Goal: Communication & Community: Share content

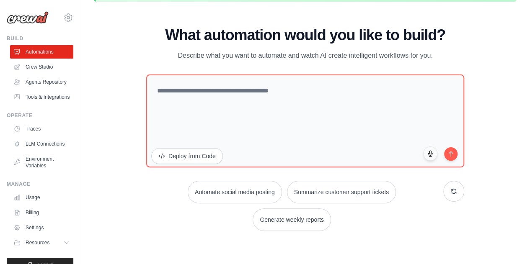
scroll to position [37, 0]
click at [39, 85] on link "Agents Repository" at bounding box center [42, 81] width 63 height 13
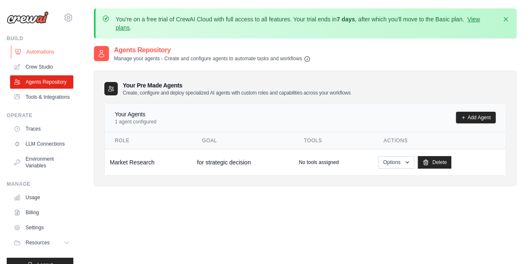
click at [40, 53] on link "Automations" at bounding box center [42, 51] width 63 height 13
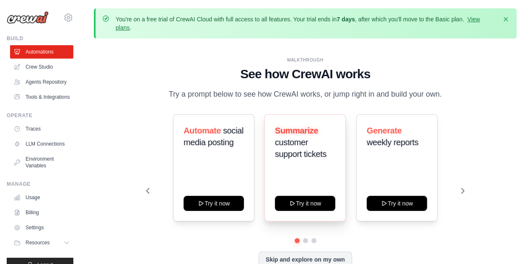
scroll to position [37, 0]
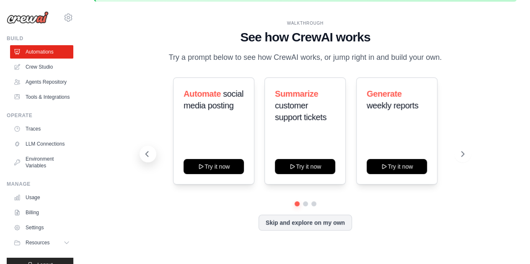
click at [145, 149] on button at bounding box center [148, 154] width 17 height 17
click at [146, 156] on icon at bounding box center [147, 154] width 8 height 8
click at [464, 156] on icon at bounding box center [463, 154] width 8 height 8
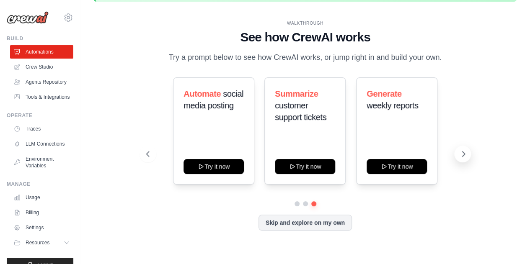
click at [464, 156] on icon at bounding box center [463, 154] width 8 height 8
click at [324, 221] on button "Skip and explore on my own" at bounding box center [304, 222] width 93 height 16
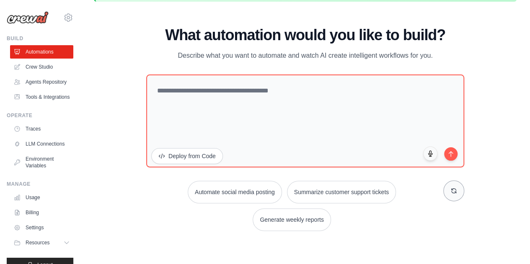
click at [453, 194] on icon at bounding box center [453, 191] width 7 height 7
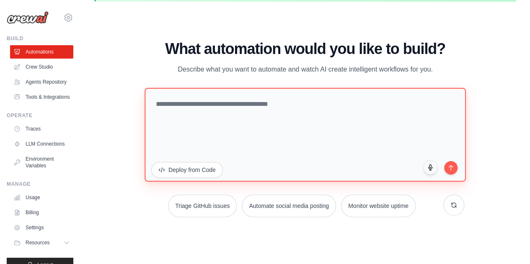
click at [240, 106] on textarea at bounding box center [305, 135] width 321 height 94
type textarea "**********"
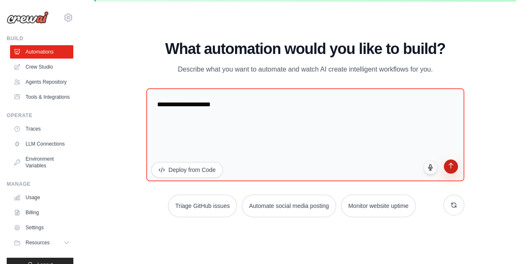
click at [455, 166] on button "submit" at bounding box center [451, 167] width 14 height 14
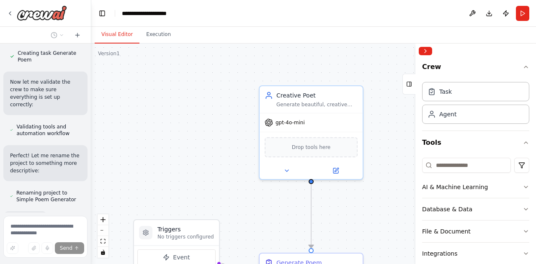
scroll to position [522, 0]
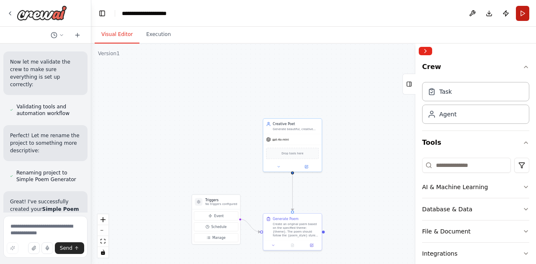
click at [520, 13] on button "Run" at bounding box center [522, 13] width 13 height 15
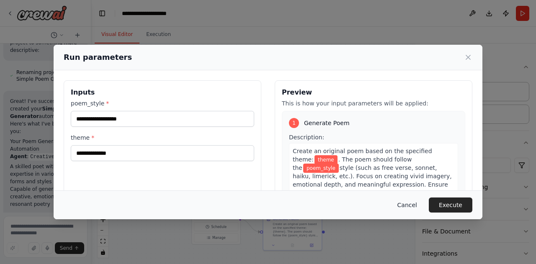
scroll to position [429, 0]
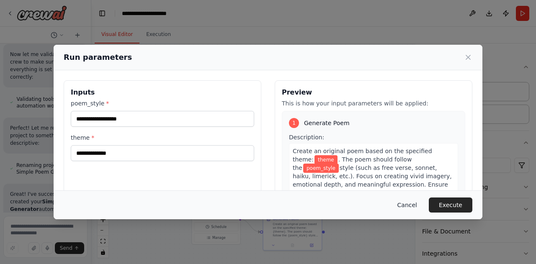
click at [412, 207] on button "Cancel" at bounding box center [407, 205] width 33 height 15
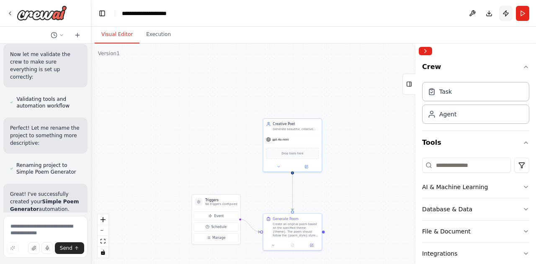
click at [504, 13] on button "Publish" at bounding box center [505, 13] width 13 height 15
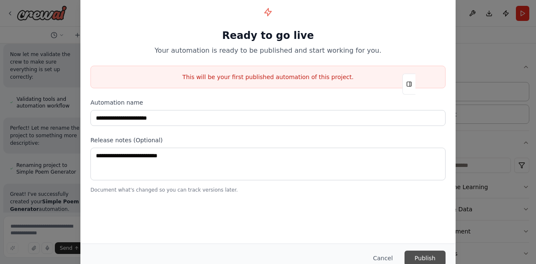
click at [425, 257] on button "Publish" at bounding box center [425, 258] width 41 height 15
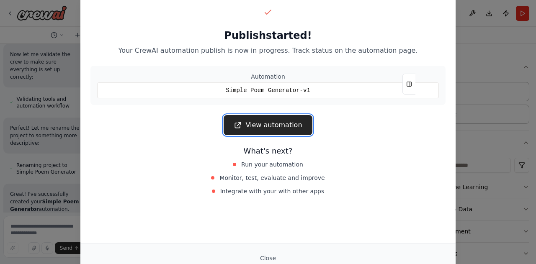
click at [267, 123] on link "View automation" at bounding box center [268, 125] width 88 height 20
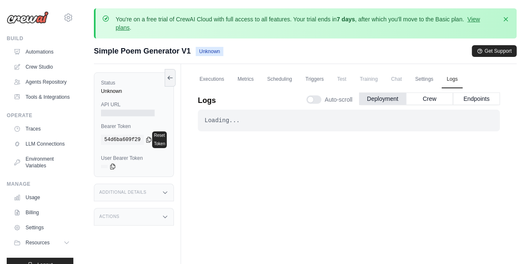
click at [198, 138] on div "Loading... . . ." at bounding box center [349, 207] width 302 height 194
click at [220, 119] on div "Loading..." at bounding box center [348, 120] width 289 height 8
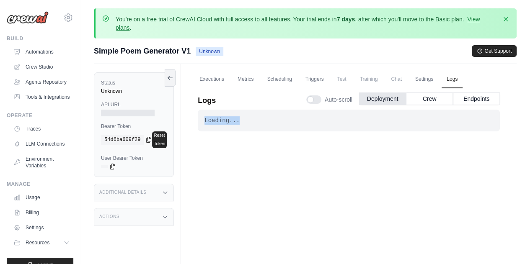
click at [295, 143] on div "Loading... . . ." at bounding box center [349, 207] width 302 height 194
click at [431, 101] on button "Crew" at bounding box center [429, 98] width 47 height 13
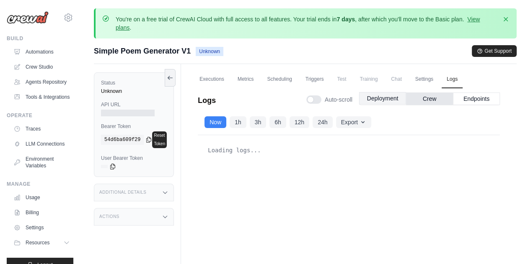
click at [384, 100] on button "Deployment" at bounding box center [382, 98] width 47 height 13
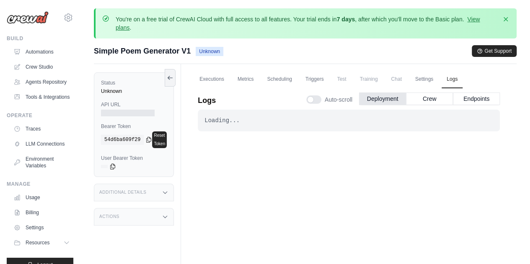
click at [312, 98] on div at bounding box center [313, 100] width 15 height 8
click at [472, 99] on button "Endpoints" at bounding box center [476, 98] width 47 height 13
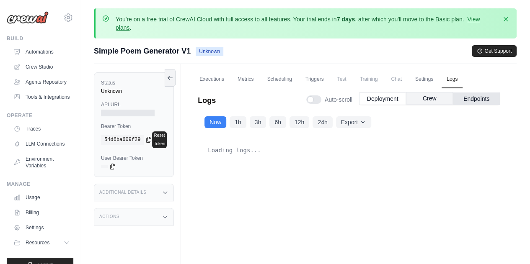
click at [432, 99] on button "Crew" at bounding box center [429, 98] width 47 height 13
click at [383, 100] on button "Deployment" at bounding box center [382, 98] width 47 height 13
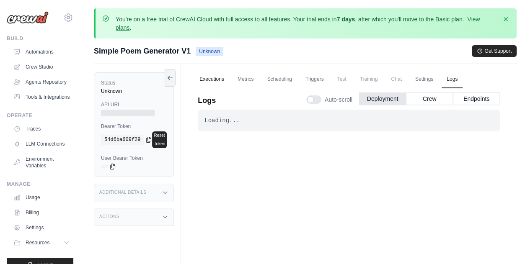
click at [216, 80] on link "Executions" at bounding box center [211, 80] width 35 height 18
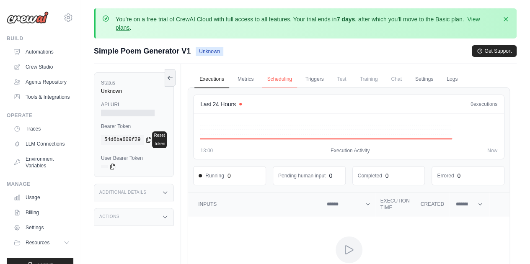
click at [274, 83] on link "Scheduling" at bounding box center [279, 80] width 35 height 18
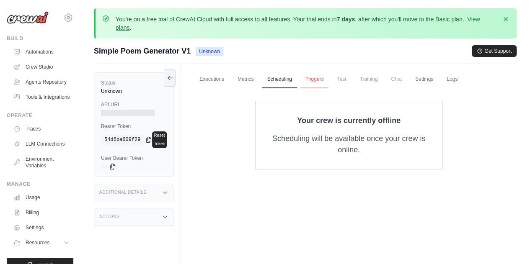
click at [318, 82] on link "Triggers" at bounding box center [314, 80] width 28 height 18
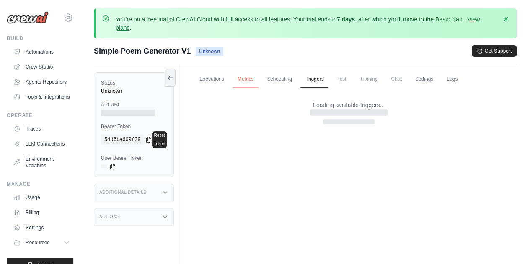
click at [242, 79] on link "Metrics" at bounding box center [246, 80] width 26 height 18
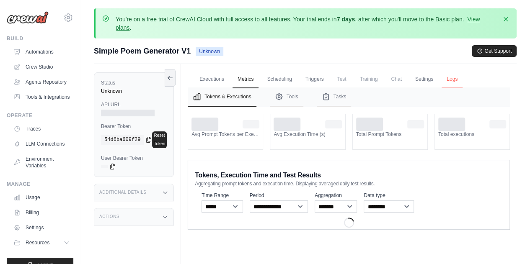
click at [444, 79] on link "Logs" at bounding box center [452, 80] width 21 height 18
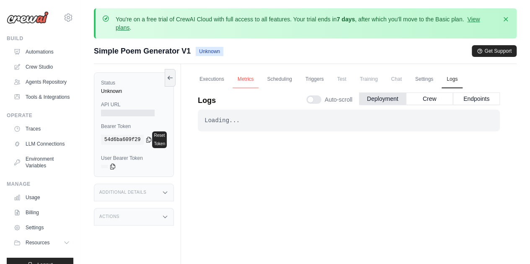
click at [242, 80] on link "Metrics" at bounding box center [246, 80] width 26 height 18
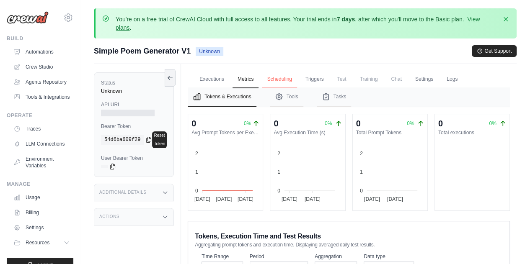
click at [280, 78] on link "Scheduling" at bounding box center [279, 80] width 35 height 18
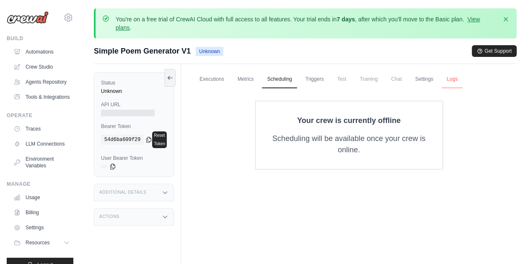
click at [448, 79] on link "Logs" at bounding box center [452, 80] width 21 height 18
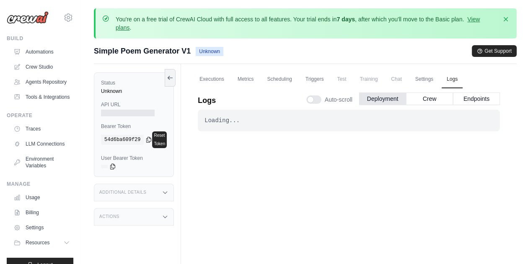
click at [315, 97] on div at bounding box center [313, 100] width 15 height 8
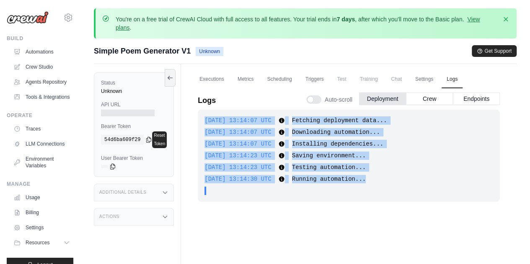
drag, startPoint x: 367, startPoint y: 181, endPoint x: 203, endPoint y: 122, distance: 173.7
click at [203, 122] on div "2025-10-13 13:14:07 UTC Fetching deployment data... Show more Show less 2025-10…" at bounding box center [349, 156] width 302 height 92
click at [204, 122] on span "2025-10-13 13:14:07 UTC" at bounding box center [237, 120] width 67 height 7
drag, startPoint x: 371, startPoint y: 180, endPoint x: 203, endPoint y: 123, distance: 177.9
click at [203, 123] on div "2025-10-13 13:14:07 UTC Fetching deployment data... Show more Show less 2025-10…" at bounding box center [349, 156] width 302 height 92
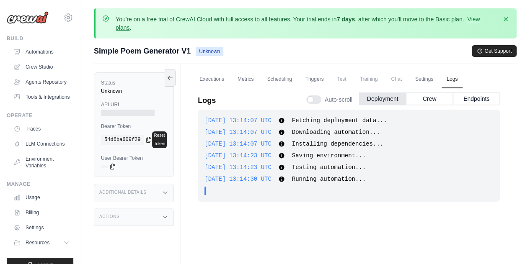
click at [352, 183] on div "2025-10-13 13:14:07 UTC Fetching deployment data... Show more Show less 2025-10…" at bounding box center [349, 156] width 302 height 92
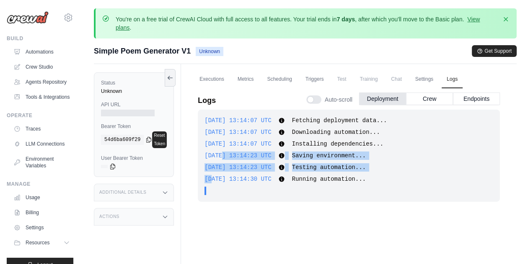
drag, startPoint x: 207, startPoint y: 182, endPoint x: 217, endPoint y: 159, distance: 25.3
click at [217, 159] on div "2025-10-13 13:14:07 UTC Fetching deployment data... Show more Show less 2025-10…" at bounding box center [349, 156] width 302 height 92
click at [217, 159] on div "2025-10-13 13:14:23 UTC Saving environment... Show more Show less" at bounding box center [348, 156] width 289 height 8
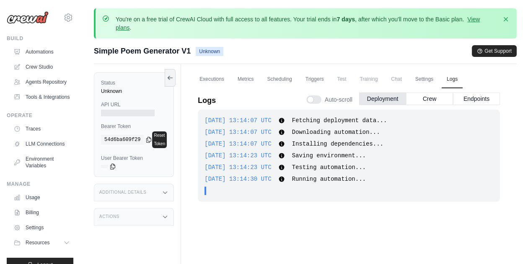
click at [297, 180] on span "Running automation..." at bounding box center [329, 179] width 74 height 7
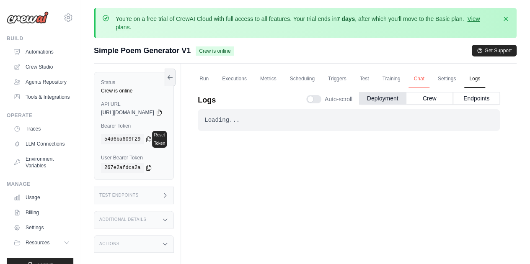
click at [429, 80] on link "Chat" at bounding box center [418, 79] width 21 height 18
click at [252, 72] on link "Executions" at bounding box center [234, 79] width 35 height 18
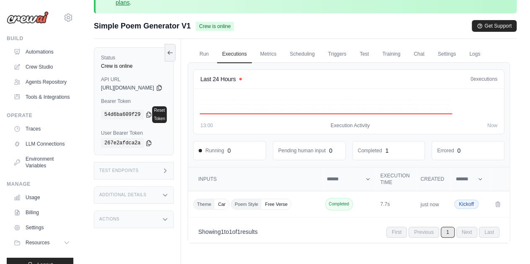
scroll to position [24, 0]
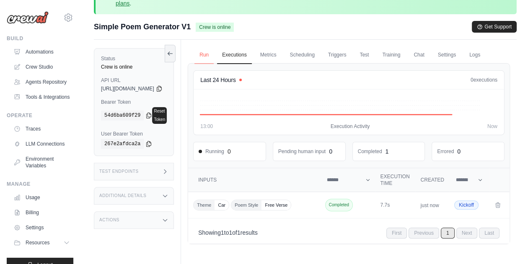
click at [214, 56] on link "Run" at bounding box center [203, 56] width 19 height 18
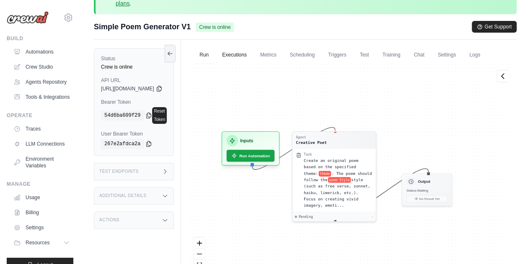
click at [252, 54] on link "Executions" at bounding box center [234, 56] width 35 height 18
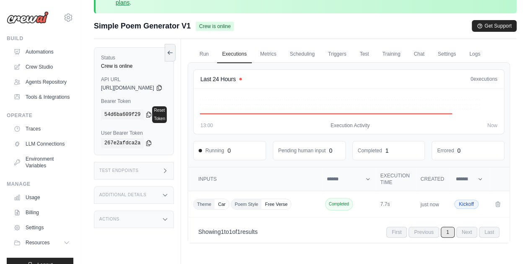
scroll to position [72, 0]
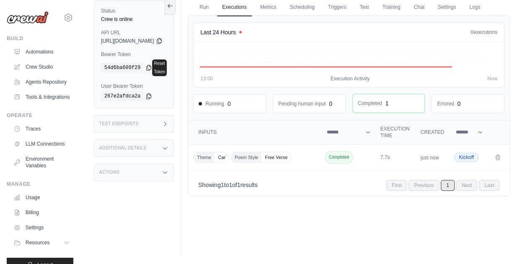
click at [382, 107] on dd "Completed" at bounding box center [370, 103] width 24 height 7
drag, startPoint x: 401, startPoint y: 119, endPoint x: 365, endPoint y: 116, distance: 36.1
click at [365, 113] on div "Completed 1" at bounding box center [389, 103] width 72 height 18
click at [316, 163] on div "Theme Car Poem Style Free Verse" at bounding box center [254, 157] width 123 height 11
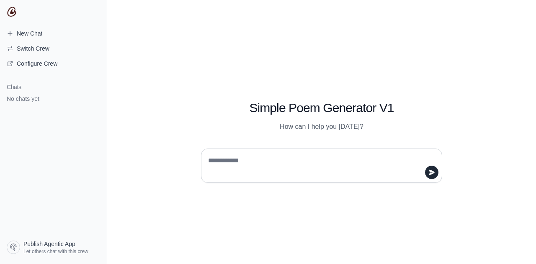
click at [222, 161] on textarea at bounding box center [319, 165] width 225 height 23
type textarea "**"
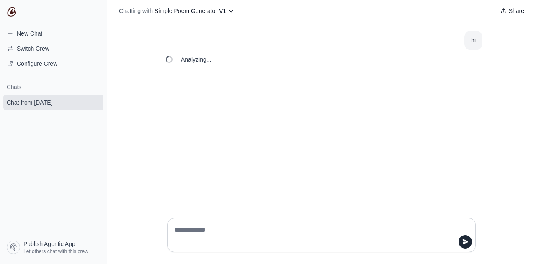
click at [286, 145] on div "hi Analyzing..." at bounding box center [321, 116] width 429 height 189
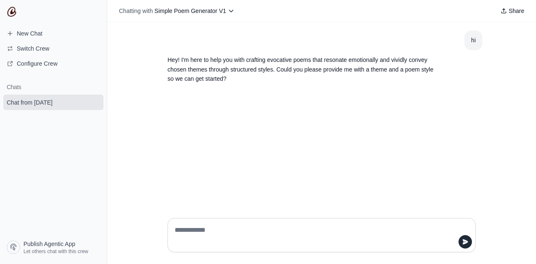
click at [212, 225] on textarea at bounding box center [319, 235] width 292 height 23
type textarea "**********"
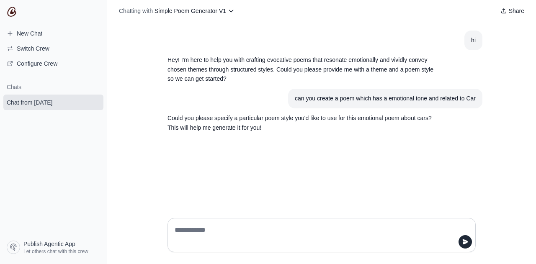
click at [215, 230] on textarea at bounding box center [319, 235] width 292 height 23
type textarea "***"
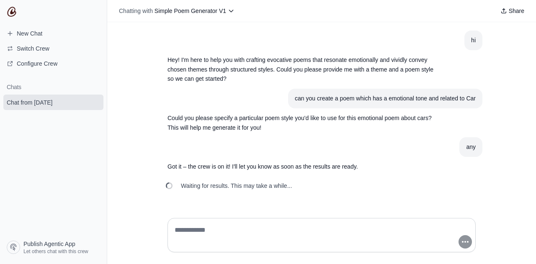
drag, startPoint x: 195, startPoint y: 187, endPoint x: 287, endPoint y: 189, distance: 92.2
click at [287, 189] on span "Waiting for results. This may take a while..." at bounding box center [236, 186] width 111 height 8
drag, startPoint x: 287, startPoint y: 189, endPoint x: 183, endPoint y: 186, distance: 103.9
click at [183, 186] on span "Waiting for results. This may take a while..." at bounding box center [236, 186] width 111 height 8
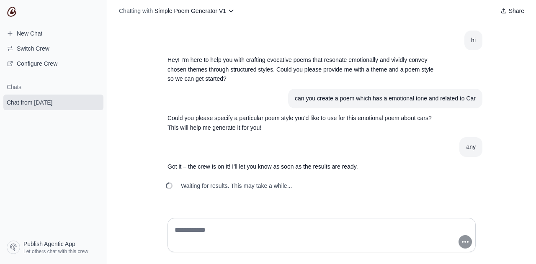
click at [183, 186] on span "Waiting for results. This may take a while..." at bounding box center [236, 186] width 111 height 8
drag, startPoint x: 183, startPoint y: 186, endPoint x: 300, endPoint y: 188, distance: 116.9
click at [300, 188] on div "Waiting for results. This may take a while..." at bounding box center [322, 186] width 322 height 18
click at [295, 183] on div "Waiting for results. This may take a while..." at bounding box center [230, 186] width 138 height 18
click at [289, 188] on span "Waiting for results. This may take a while..." at bounding box center [236, 186] width 111 height 8
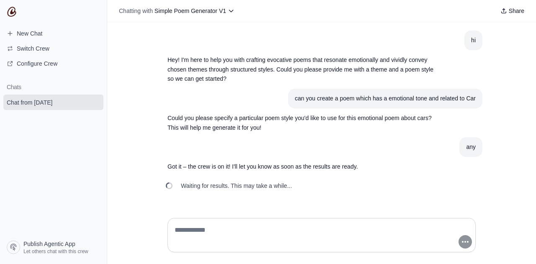
click at [289, 188] on span "Waiting for results. This may take a while..." at bounding box center [236, 186] width 111 height 8
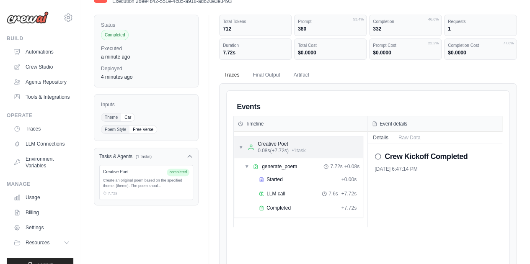
scroll to position [58, 0]
click at [278, 204] on span "Completed" at bounding box center [278, 207] width 24 height 7
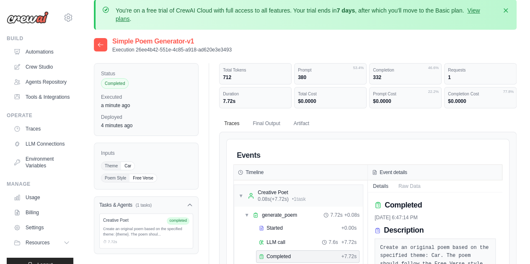
scroll to position [8, 0]
click at [265, 120] on button "Final Output" at bounding box center [266, 124] width 37 height 18
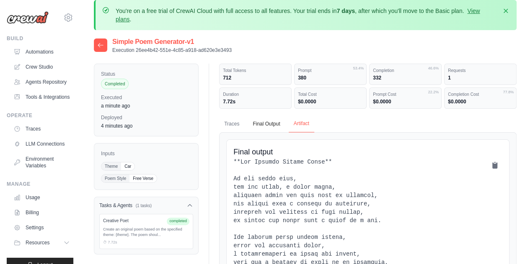
click at [296, 122] on button "Artifact" at bounding box center [302, 124] width 26 height 18
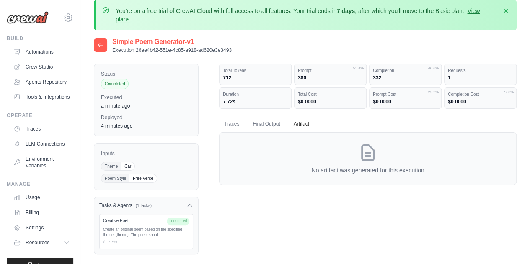
scroll to position [43, 0]
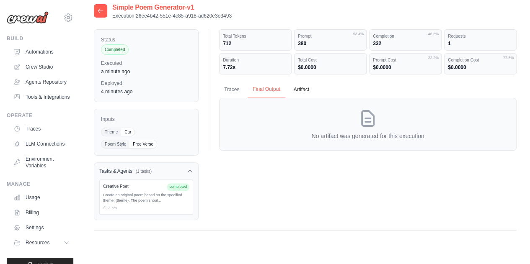
click at [260, 82] on button "Final Output" at bounding box center [266, 90] width 37 height 18
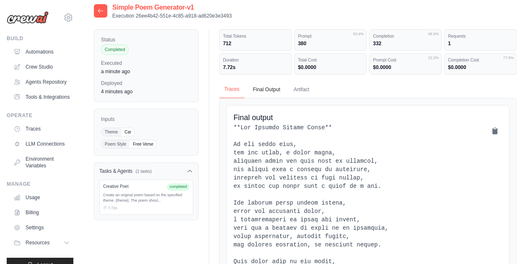
click at [235, 88] on button "Traces" at bounding box center [231, 90] width 25 height 18
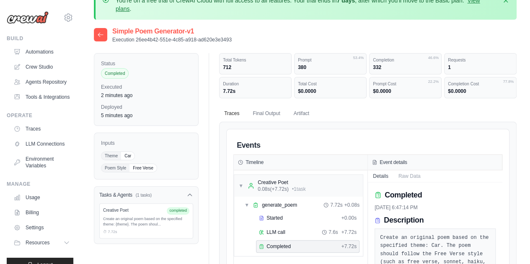
scroll to position [0, 0]
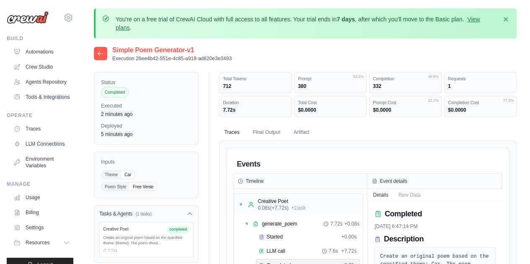
click at [197, 58] on p "Execution 26ee4b42-551e-4c85-a918-ad620e3e3493" at bounding box center [171, 58] width 119 height 7
drag, startPoint x: 233, startPoint y: 59, endPoint x: 137, endPoint y: 58, distance: 96.8
click at [137, 58] on div "Simple Poem Generator-v1 Execution 26ee4b42-551e-4c85-a918-ad620e3e3493" at bounding box center [305, 53] width 423 height 17
copy p "26ee4b42-551e-4c85-a918-ad620e3e3493"
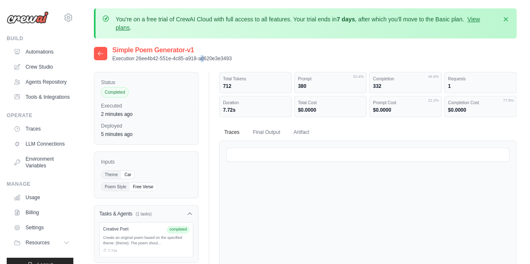
scroll to position [76, 0]
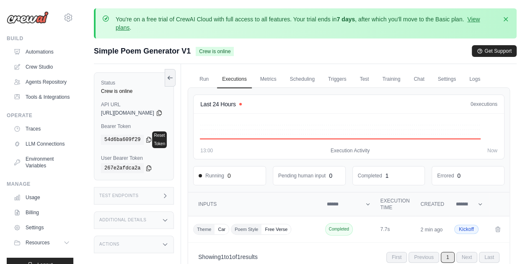
click at [152, 193] on div "Test Endpoints" at bounding box center [134, 196] width 80 height 18
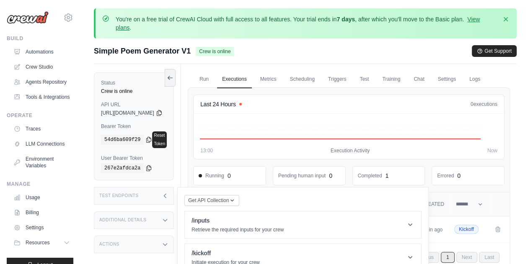
scroll to position [69, 0]
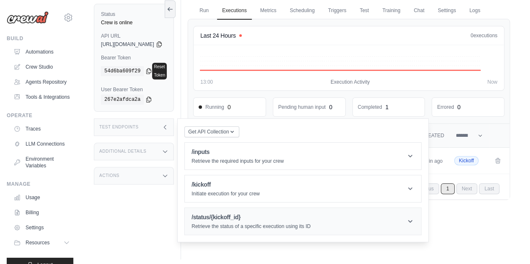
click at [257, 223] on p "Retrieve the status of a specific execution using its ID" at bounding box center [250, 226] width 119 height 7
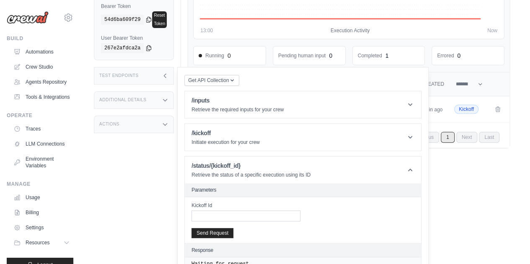
scroll to position [121, 0]
click at [222, 210] on input "Kickoff Id" at bounding box center [245, 215] width 109 height 11
paste input "**********"
type input "**********"
click at [227, 227] on button "Send Request" at bounding box center [212, 232] width 42 height 10
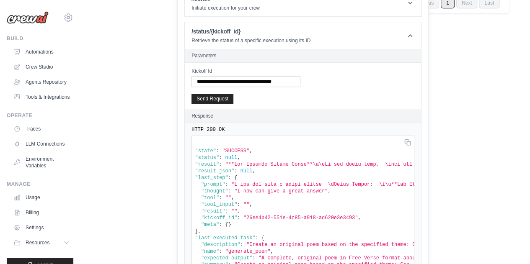
scroll to position [0, 0]
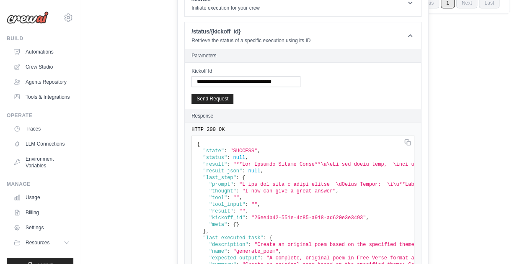
click at [261, 168] on span "null" at bounding box center [254, 171] width 12 height 6
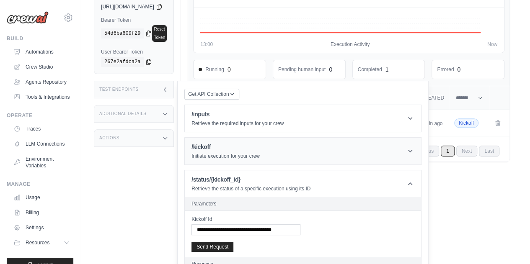
scroll to position [106, 0]
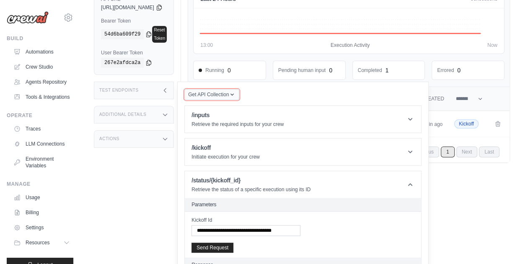
click at [229, 91] on span "Get API Collection" at bounding box center [208, 94] width 41 height 7
click at [230, 111] on div "Postman API Collection" at bounding box center [231, 117] width 80 height 13
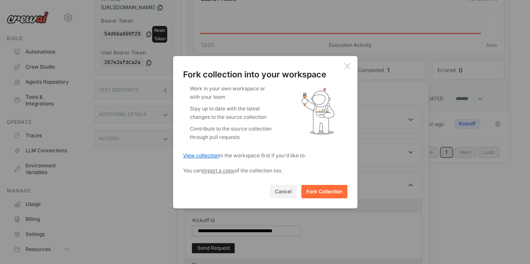
click at [194, 155] on link "View collection" at bounding box center [201, 155] width 36 height 6
click at [344, 62] on div "Fork collection into your workspace Work in your own workspace or with your tea…" at bounding box center [265, 132] width 184 height 152
click at [347, 65] on icon at bounding box center [347, 66] width 7 height 7
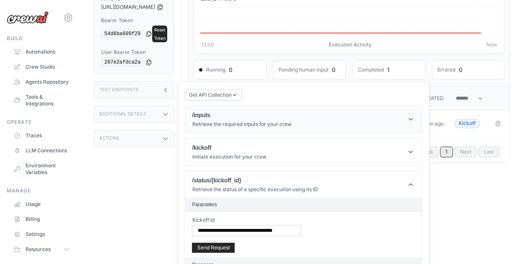
scroll to position [0, 0]
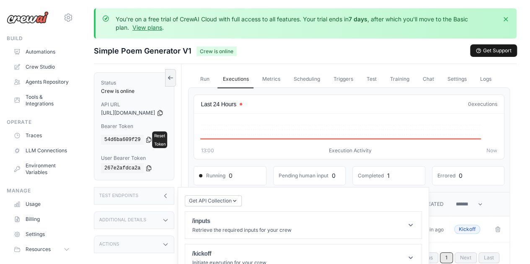
click at [496, 52] on button "Get Support" at bounding box center [493, 51] width 46 height 12
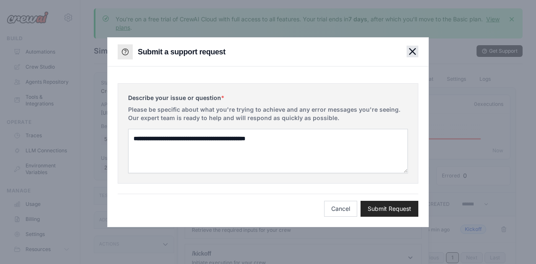
click at [409, 50] on icon "button" at bounding box center [412, 51] width 7 height 7
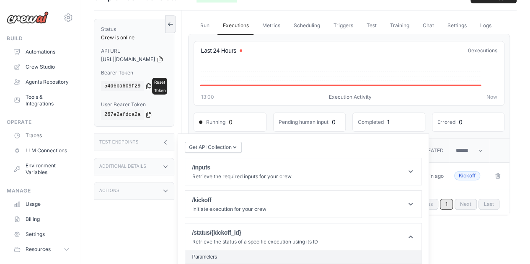
scroll to position [53, 0]
click at [436, 26] on link "Chat" at bounding box center [427, 27] width 21 height 18
click at [468, 26] on link "Settings" at bounding box center [456, 27] width 29 height 18
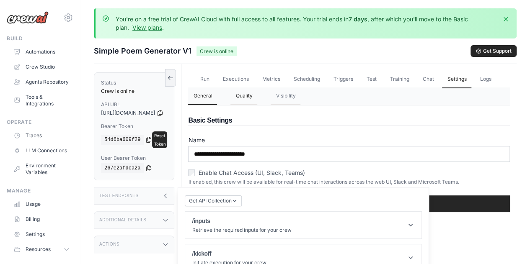
click at [257, 105] on button "Quality" at bounding box center [243, 97] width 27 height 18
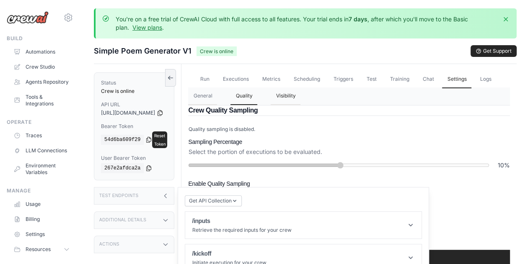
click at [291, 105] on button "Visibility" at bounding box center [286, 97] width 30 height 18
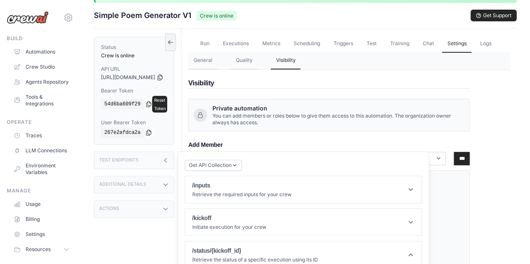
scroll to position [36, 0]
click at [257, 69] on button "Quality" at bounding box center [243, 61] width 27 height 18
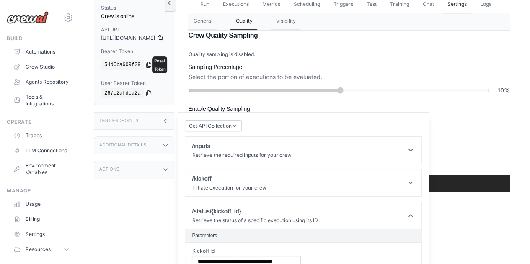
scroll to position [50, 0]
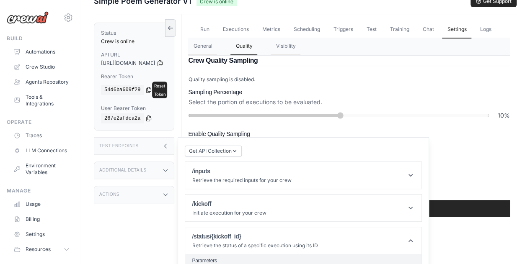
click at [483, 138] on h3 "Enable Quality Sampling" at bounding box center [349, 134] width 322 height 8
click at [169, 143] on icon at bounding box center [165, 146] width 7 height 7
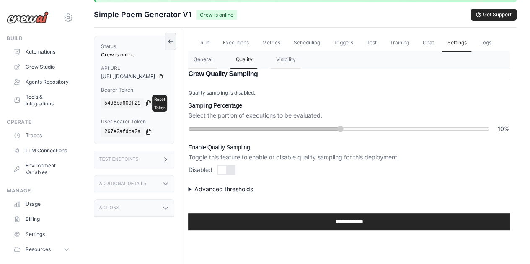
scroll to position [36, 0]
click at [216, 69] on button "General" at bounding box center [202, 61] width 29 height 18
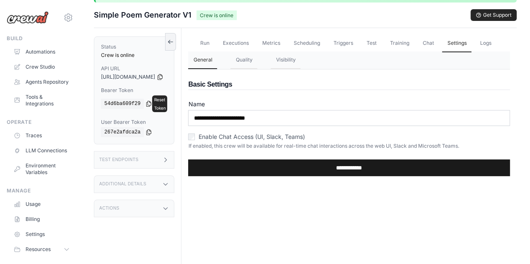
click at [350, 176] on input "**********" at bounding box center [349, 168] width 322 height 17
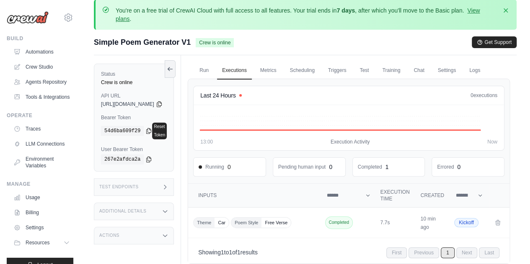
scroll to position [101, 0]
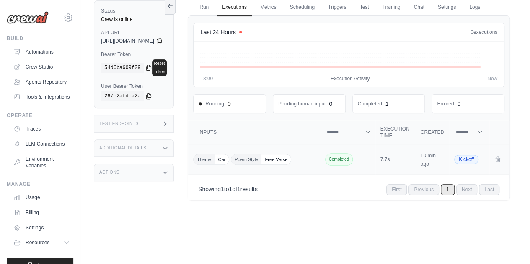
click at [291, 165] on span "Free Verse" at bounding box center [275, 160] width 29 height 10
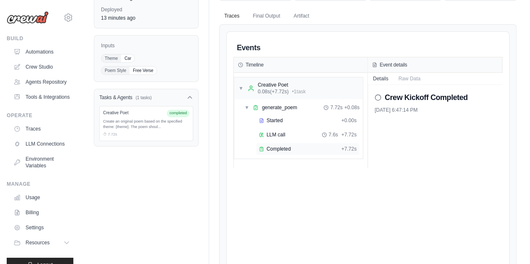
scroll to position [115, 0]
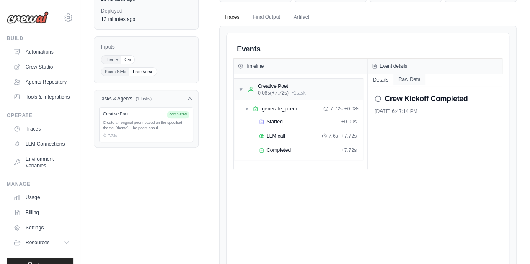
click at [404, 78] on button "Raw Data" at bounding box center [409, 80] width 32 height 12
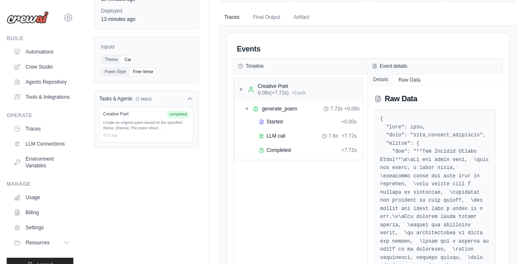
click at [384, 79] on button "Details" at bounding box center [381, 80] width 26 height 12
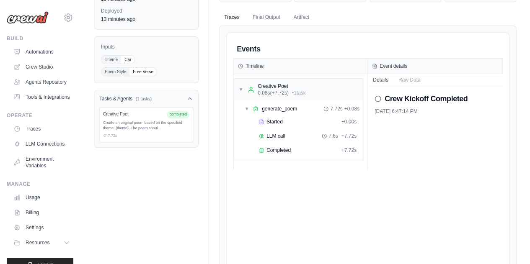
click at [378, 98] on icon at bounding box center [378, 99] width 7 height 7
click at [408, 81] on button "Raw Data" at bounding box center [409, 80] width 32 height 12
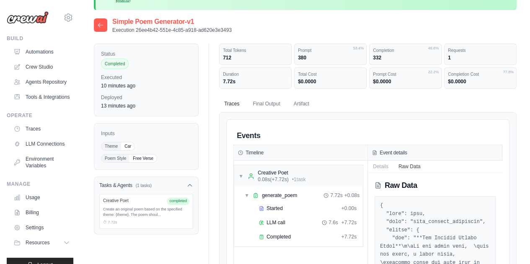
scroll to position [0, 0]
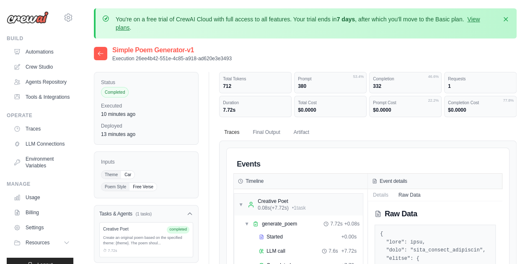
click at [100, 53] on icon at bounding box center [100, 54] width 5 height 4
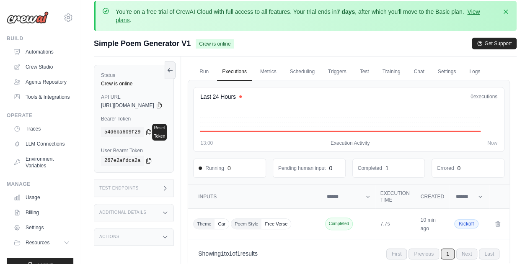
scroll to position [7, 0]
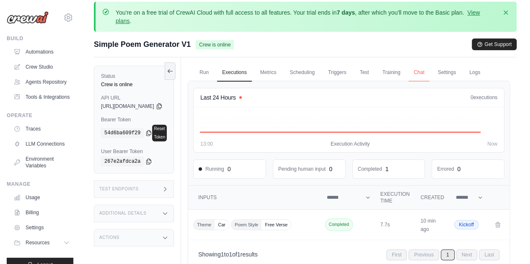
click at [429, 71] on link "Chat" at bounding box center [418, 73] width 21 height 18
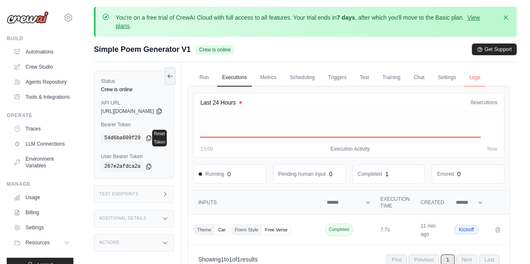
scroll to position [0, 0]
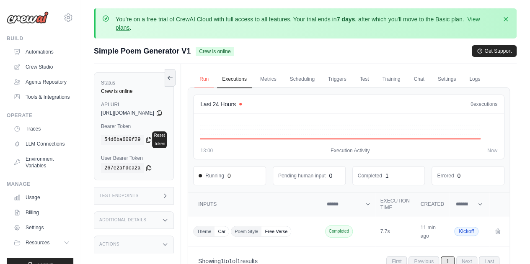
click at [214, 80] on link "Run" at bounding box center [203, 80] width 19 height 18
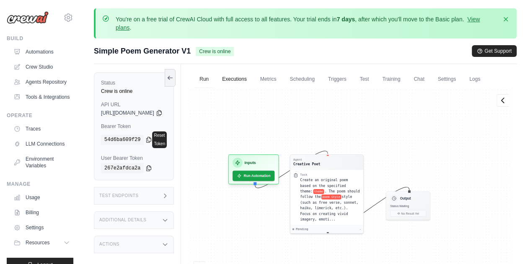
click at [252, 80] on link "Executions" at bounding box center [234, 80] width 35 height 18
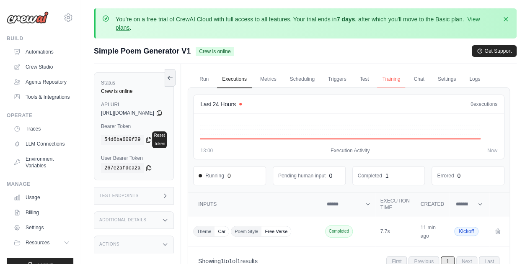
click at [403, 80] on link "Training" at bounding box center [391, 80] width 28 height 18
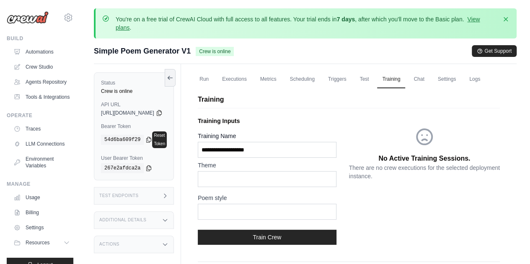
scroll to position [39, 0]
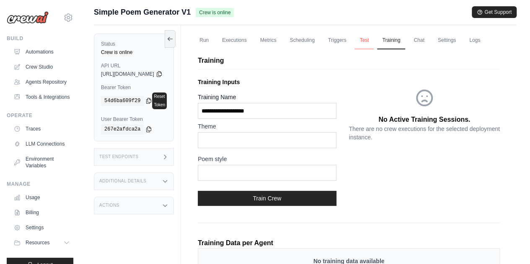
click at [374, 39] on link "Test" at bounding box center [363, 41] width 19 height 18
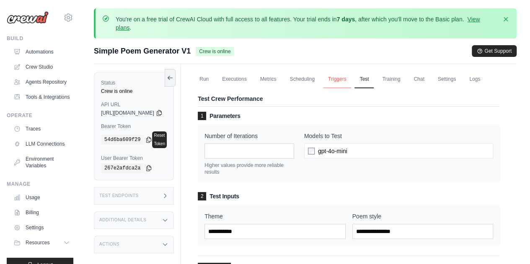
click at [351, 78] on link "Triggers" at bounding box center [337, 80] width 28 height 18
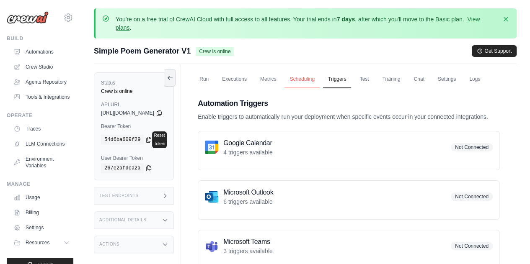
click at [319, 74] on link "Scheduling" at bounding box center [301, 80] width 35 height 18
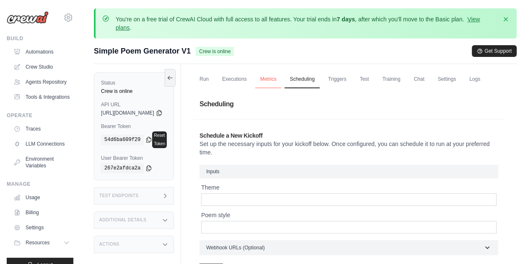
click at [282, 76] on link "Metrics" at bounding box center [268, 80] width 26 height 18
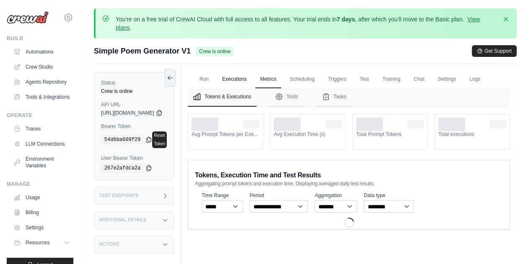
click at [249, 79] on link "Executions" at bounding box center [234, 80] width 35 height 18
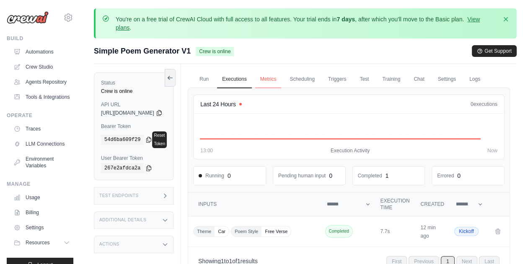
click at [282, 78] on link "Metrics" at bounding box center [268, 80] width 26 height 18
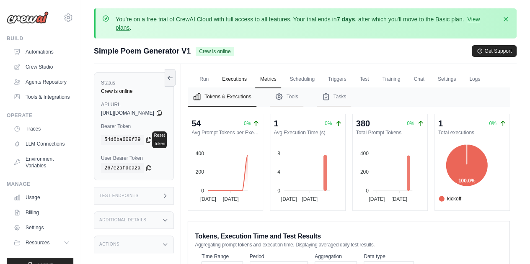
click at [243, 75] on link "Executions" at bounding box center [234, 80] width 35 height 18
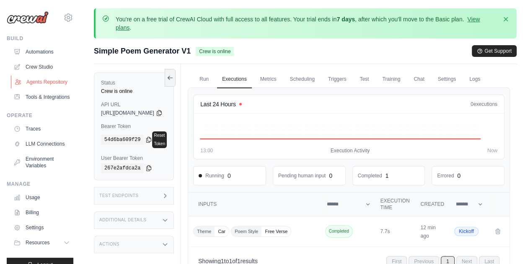
click at [36, 83] on link "Agents Repository" at bounding box center [42, 81] width 63 height 13
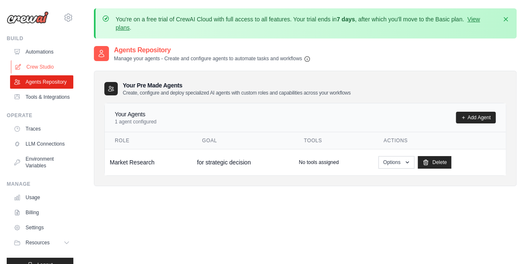
click at [46, 66] on link "Crew Studio" at bounding box center [42, 66] width 63 height 13
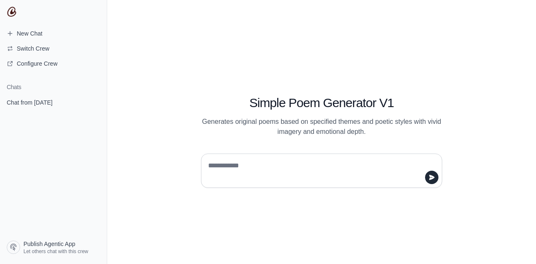
click at [210, 174] on textarea at bounding box center [319, 170] width 225 height 23
click at [209, 165] on textarea "**********" at bounding box center [319, 170] width 225 height 23
type textarea "**********"
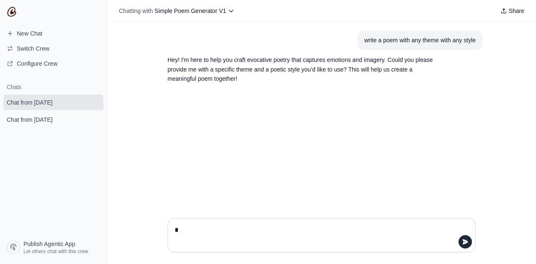
click at [200, 233] on textarea "*" at bounding box center [319, 235] width 292 height 23
type textarea "***"
click at [465, 243] on icon "submit" at bounding box center [465, 242] width 5 height 5
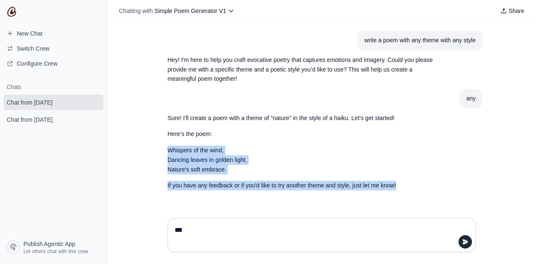
drag, startPoint x: 163, startPoint y: 147, endPoint x: 425, endPoint y: 190, distance: 266.2
click at [425, 190] on section "Sure! I'll create a poem with a theme of "nature" in the style of a haiku. Let'…" at bounding box center [302, 152] width 282 height 87
click at [425, 190] on p "If you have any feedback or if you'd like to try another theme and style, just …" at bounding box center [302, 186] width 268 height 10
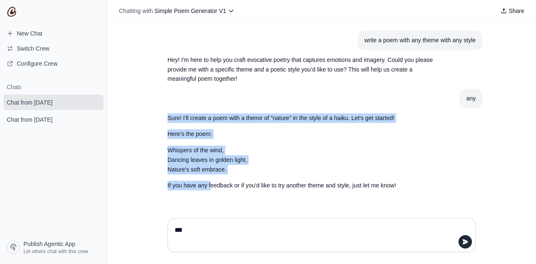
drag, startPoint x: 212, startPoint y: 185, endPoint x: 156, endPoint y: 119, distance: 86.2
click at [156, 119] on div "write a poem with any theme with any style Hey! I'm here to help you craft evoc…" at bounding box center [321, 116] width 429 height 189
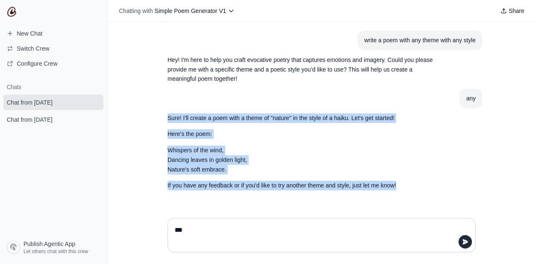
drag, startPoint x: 161, startPoint y: 118, endPoint x: 421, endPoint y: 190, distance: 269.5
click at [421, 190] on section "Sure! I'll create a poem with a theme of "nature" in the style of a haiku. Let'…" at bounding box center [302, 152] width 282 height 87
click at [421, 190] on p "If you have any feedback or if you'd like to try another theme and style, just …" at bounding box center [302, 186] width 268 height 10
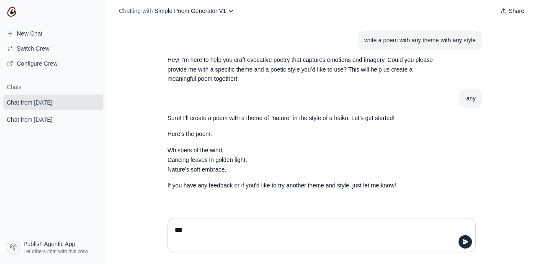
click at [210, 227] on textarea "***" at bounding box center [319, 235] width 292 height 23
type textarea "**********"
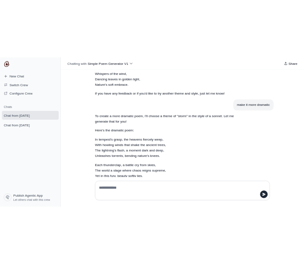
scroll to position [122, 0]
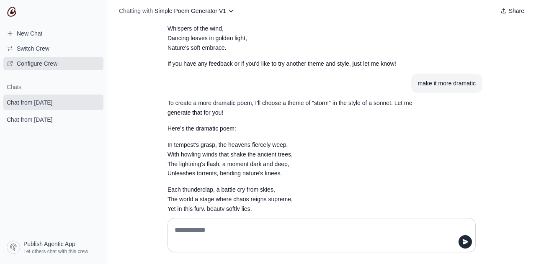
click at [48, 59] on span "Configure Crew" at bounding box center [37, 63] width 41 height 8
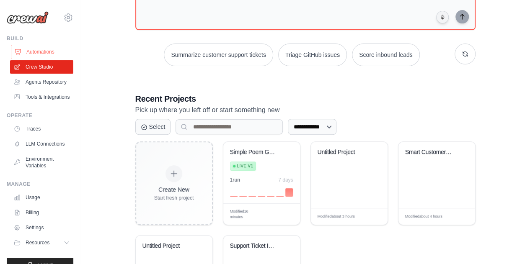
click at [42, 47] on link "Automations" at bounding box center [42, 51] width 63 height 13
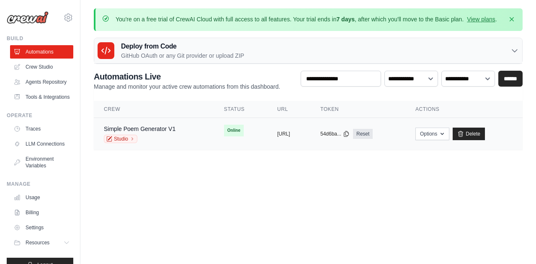
click at [224, 134] on span "Online" at bounding box center [234, 131] width 20 height 12
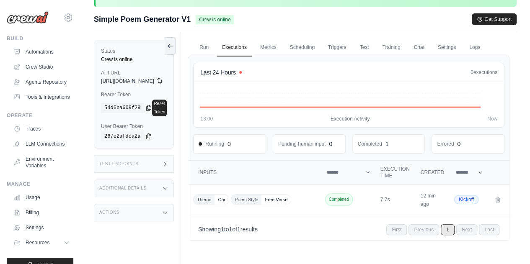
scroll to position [31, 0]
click at [214, 49] on link "Run" at bounding box center [203, 49] width 19 height 18
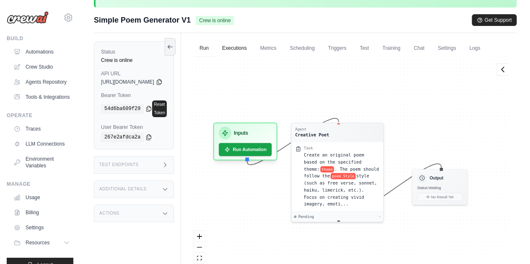
click at [250, 49] on link "Executions" at bounding box center [234, 49] width 35 height 18
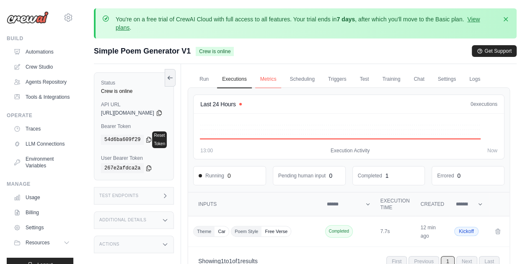
click at [282, 79] on link "Metrics" at bounding box center [268, 80] width 26 height 18
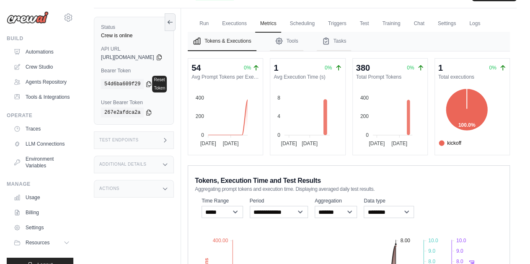
scroll to position [50, 0]
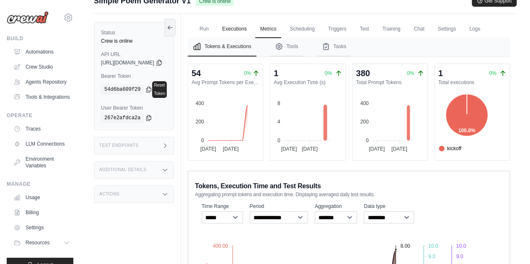
click at [252, 28] on link "Executions" at bounding box center [234, 30] width 35 height 18
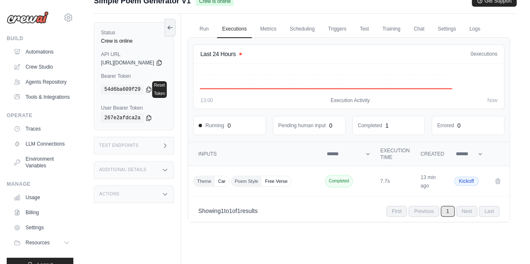
scroll to position [72, 0]
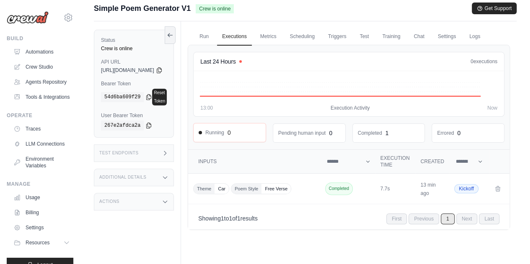
scroll to position [72, 0]
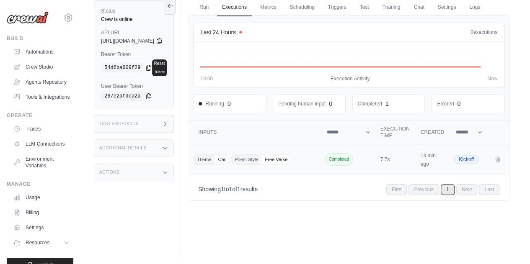
click at [352, 175] on td "Completed" at bounding box center [349, 160] width 54 height 31
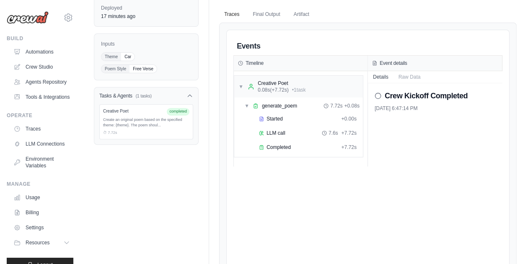
scroll to position [119, 0]
click at [412, 74] on button "Raw Data" at bounding box center [409, 76] width 32 height 12
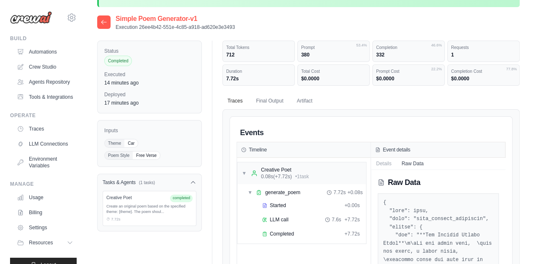
scroll to position [0, 0]
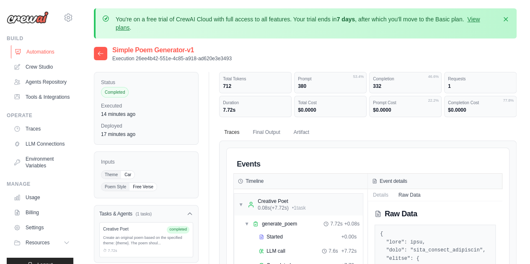
click at [43, 51] on link "Automations" at bounding box center [42, 51] width 63 height 13
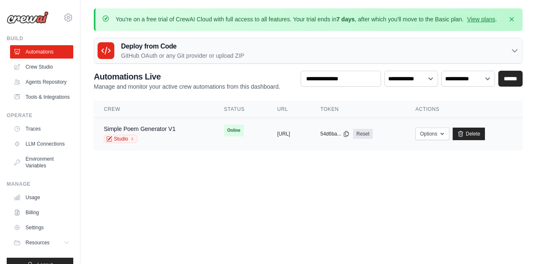
click at [234, 132] on td "Online" at bounding box center [240, 130] width 53 height 25
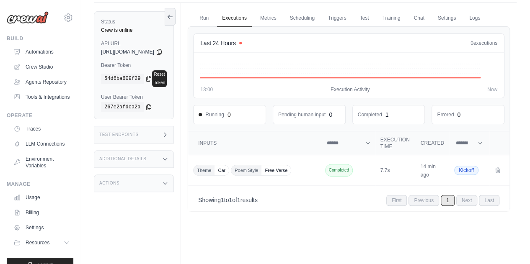
scroll to position [24, 0]
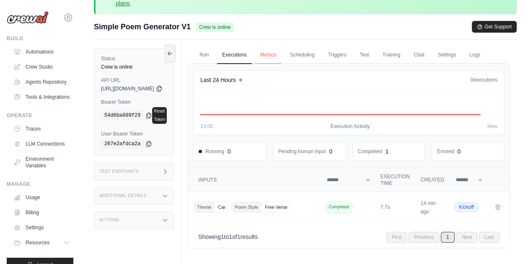
click at [282, 49] on link "Metrics" at bounding box center [268, 56] width 26 height 18
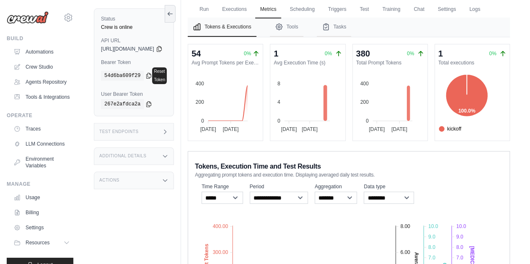
scroll to position [67, 0]
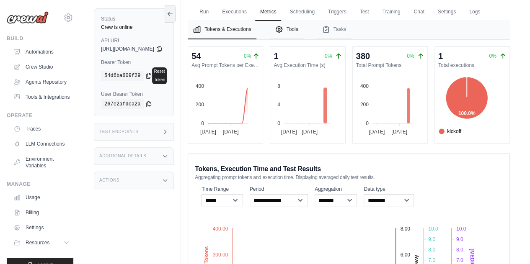
click at [303, 39] on button "Tools" at bounding box center [287, 29] width 34 height 19
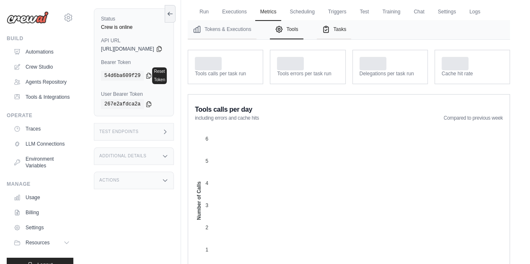
click at [351, 39] on button "Tasks" at bounding box center [334, 29] width 35 height 19
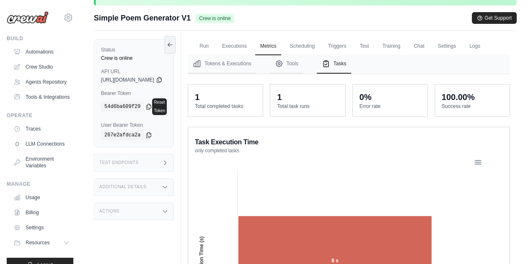
scroll to position [0, 0]
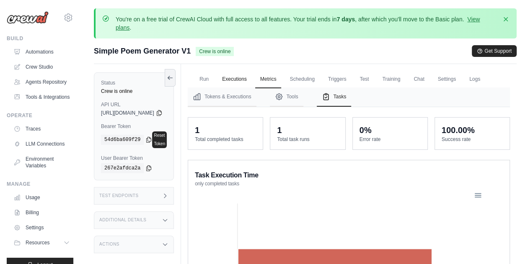
click at [248, 83] on link "Executions" at bounding box center [234, 80] width 35 height 18
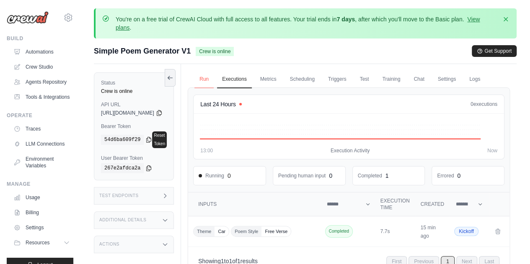
click at [214, 78] on link "Run" at bounding box center [203, 80] width 19 height 18
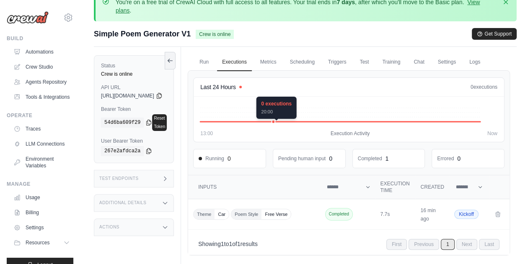
click at [294, 122] on icon at bounding box center [340, 122] width 280 height 0
click at [282, 61] on link "Metrics" at bounding box center [268, 63] width 26 height 18
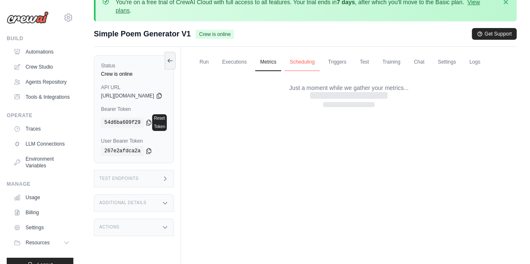
click at [319, 62] on link "Scheduling" at bounding box center [301, 63] width 35 height 18
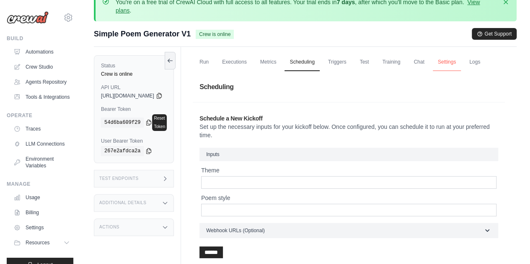
click at [461, 60] on link "Settings" at bounding box center [447, 63] width 28 height 18
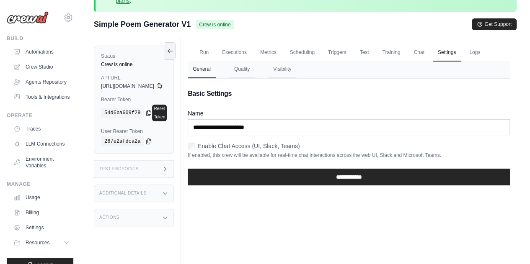
scroll to position [26, 0]
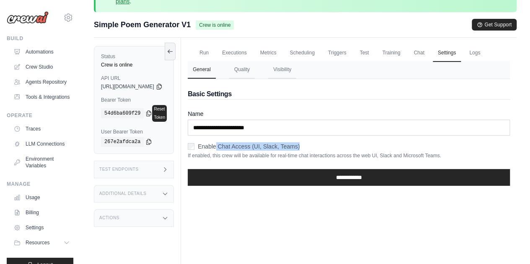
drag, startPoint x: 233, startPoint y: 164, endPoint x: 323, endPoint y: 165, distance: 89.7
click at [323, 151] on div "Enable Chat Access (UI, Slack, Teams)" at bounding box center [349, 146] width 322 height 8
click at [239, 54] on link "Executions" at bounding box center [234, 53] width 35 height 18
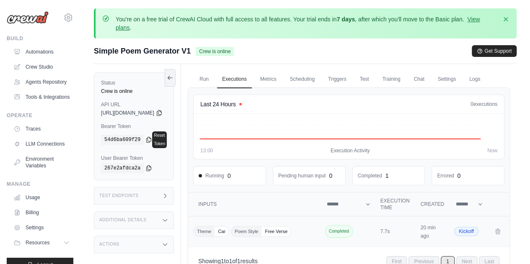
click at [291, 237] on span "Free Verse" at bounding box center [275, 232] width 29 height 10
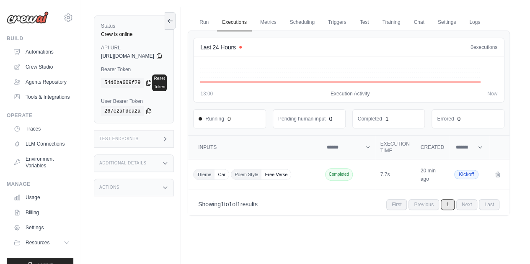
scroll to position [59, 0]
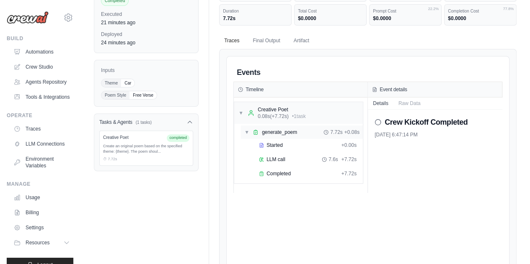
scroll to position [88, 0]
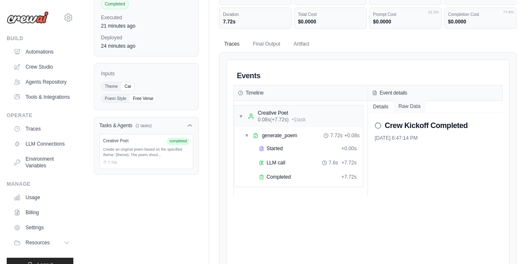
click at [408, 106] on button "Raw Data" at bounding box center [409, 107] width 32 height 12
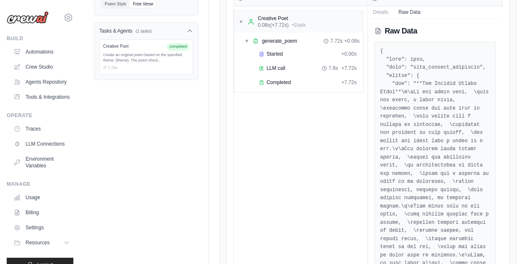
scroll to position [171, 0]
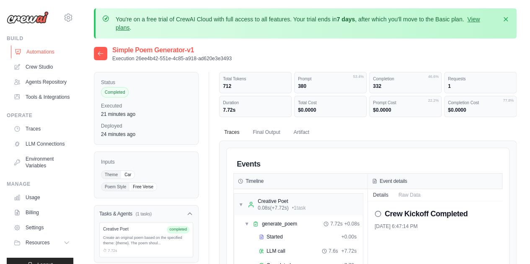
click at [42, 51] on link "Automations" at bounding box center [42, 51] width 63 height 13
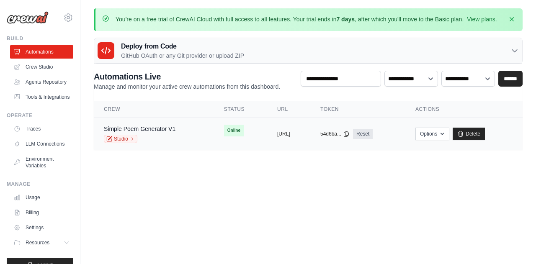
click at [214, 137] on td "Online" at bounding box center [240, 130] width 53 height 25
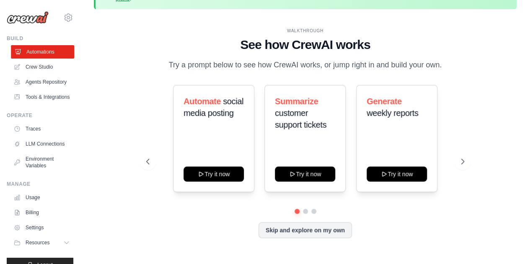
click at [41, 49] on link "Automations" at bounding box center [42, 51] width 63 height 13
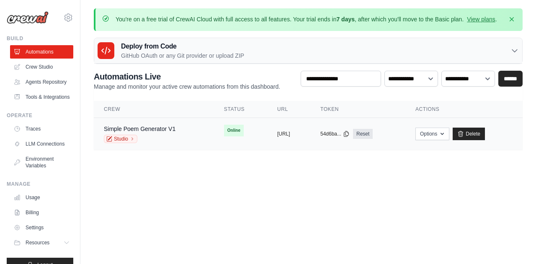
click at [214, 136] on td "Online" at bounding box center [240, 130] width 53 height 25
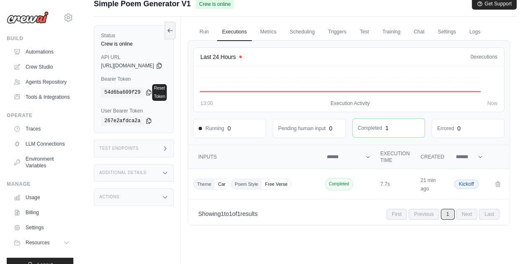
scroll to position [38, 0]
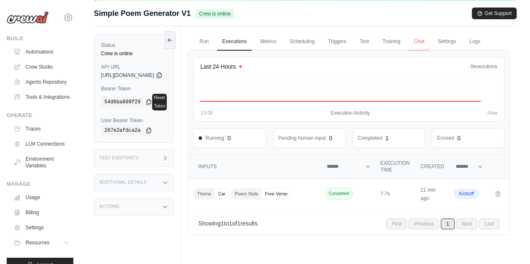
click at [429, 46] on link "Chat" at bounding box center [418, 42] width 21 height 18
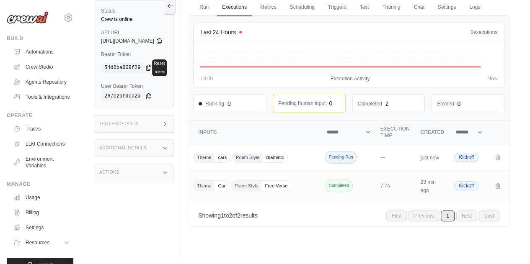
scroll to position [72, 0]
click at [309, 163] on div "Theme cars Poem Style dramatic" at bounding box center [254, 157] width 123 height 11
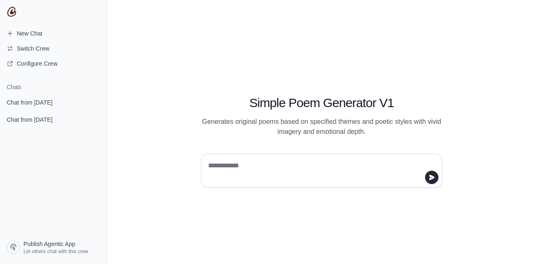
click at [214, 173] on textarea at bounding box center [319, 170] width 225 height 23
click at [217, 168] on textarea at bounding box center [319, 170] width 225 height 23
click at [245, 168] on textarea at bounding box center [319, 170] width 225 height 23
click at [228, 168] on textarea at bounding box center [319, 170] width 225 height 23
type textarea "*"
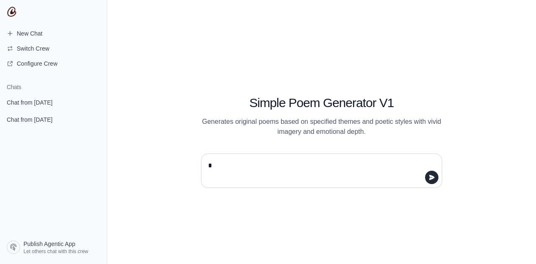
type textarea "**"
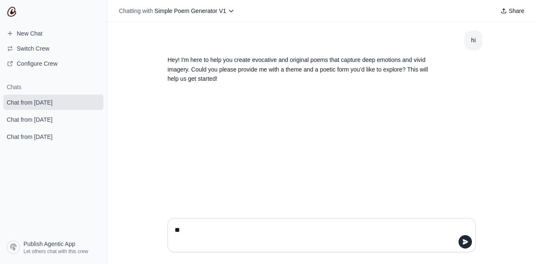
type textarea "*"
type textarea "**********"
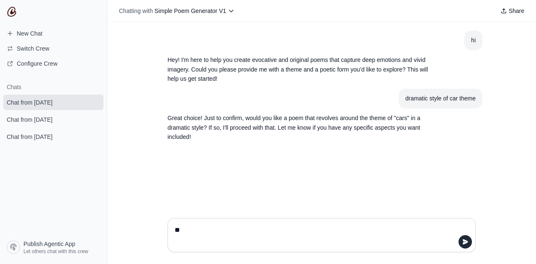
type textarea "***"
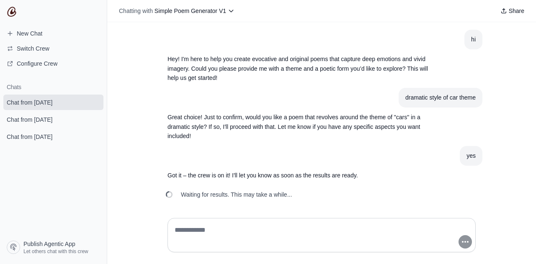
drag, startPoint x: 281, startPoint y: 196, endPoint x: 161, endPoint y: 194, distance: 119.8
click at [161, 194] on div "Waiting for results. This may take a while..." at bounding box center [230, 195] width 138 height 18
drag, startPoint x: 295, startPoint y: 192, endPoint x: 179, endPoint y: 193, distance: 116.0
click at [179, 193] on div "Waiting for results. This may take a while..." at bounding box center [230, 195] width 138 height 18
click at [181, 193] on span "Waiting for results. This may take a while..." at bounding box center [236, 195] width 111 height 8
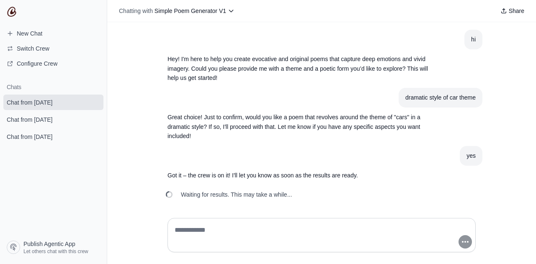
drag, startPoint x: 179, startPoint y: 193, endPoint x: 288, endPoint y: 197, distance: 108.6
click at [288, 197] on span "Waiting for results. This may take a while..." at bounding box center [236, 195] width 111 height 8
click at [295, 197] on div "Waiting for results. This may take a while..." at bounding box center [322, 195] width 322 height 18
drag, startPoint x: 293, startPoint y: 197, endPoint x: 178, endPoint y: 193, distance: 114.5
click at [178, 193] on div "Waiting for results. This may take a while..." at bounding box center [230, 195] width 138 height 18
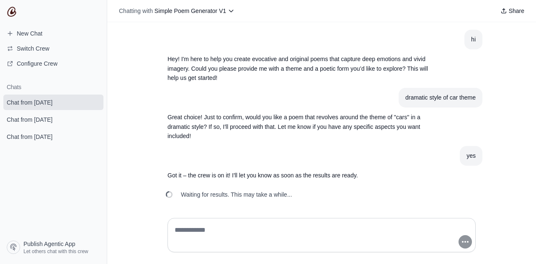
click at [181, 196] on span "Waiting for results. This may take a while..." at bounding box center [236, 195] width 111 height 8
drag, startPoint x: 292, startPoint y: 198, endPoint x: 166, endPoint y: 188, distance: 126.1
click at [166, 188] on div "Waiting for results. This may take a while..." at bounding box center [230, 195] width 138 height 18
click at [52, 122] on span "Chat from [DATE]" at bounding box center [30, 120] width 46 height 8
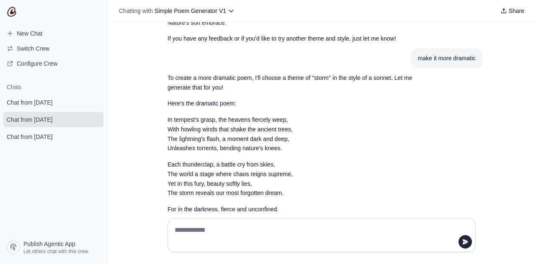
scroll to position [233, 0]
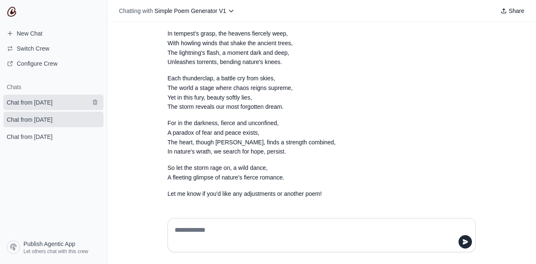
click at [81, 104] on link "Chat from [DATE]" at bounding box center [53, 103] width 100 height 16
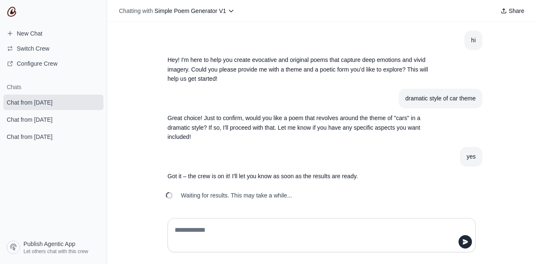
scroll to position [1, 0]
drag, startPoint x: 289, startPoint y: 194, endPoint x: 175, endPoint y: 192, distance: 114.0
click at [175, 192] on div "Waiting for results. This may take a while..." at bounding box center [230, 195] width 138 height 18
click at [236, 195] on span "Waiting for results. This may take a while..." at bounding box center [236, 195] width 111 height 8
click at [60, 113] on link "Chat from October 13" at bounding box center [53, 120] width 100 height 16
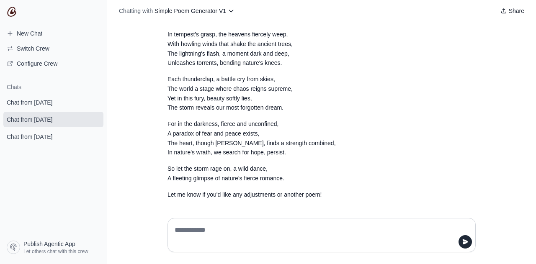
scroll to position [233, 0]
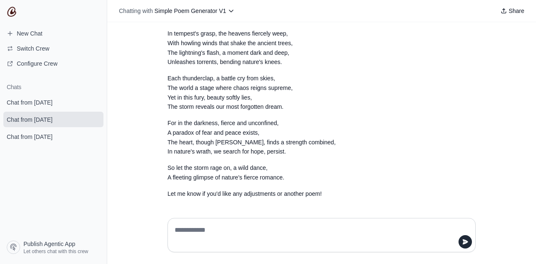
click at [219, 236] on textarea at bounding box center [319, 235] width 292 height 23
type textarea "**********"
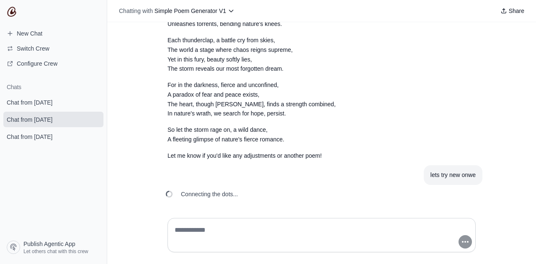
scroll to position [282, 0]
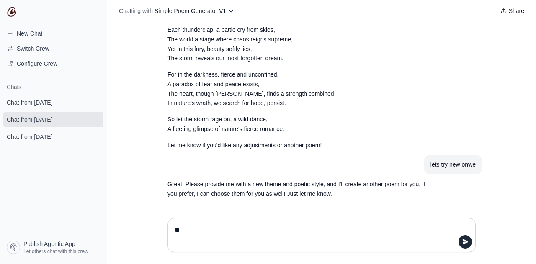
type textarea "***"
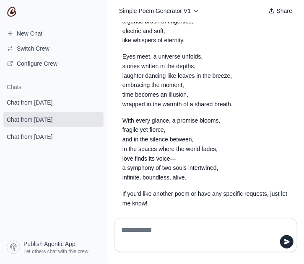
scroll to position [596, 0]
click at [147, 229] on textarea at bounding box center [202, 235] width 167 height 23
type textarea "********"
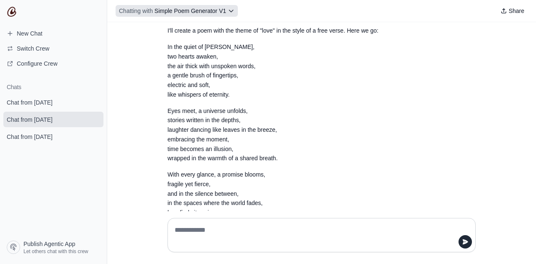
scroll to position [430, 0]
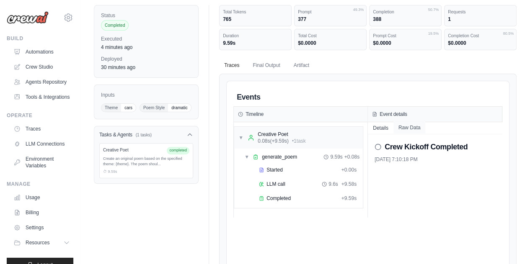
scroll to position [75, 0]
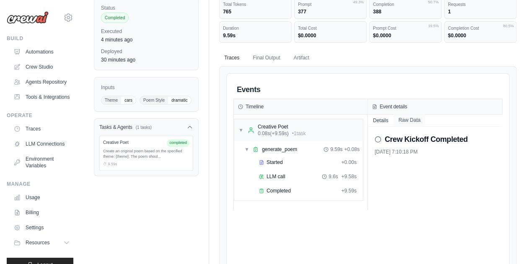
click at [412, 121] on button "Raw Data" at bounding box center [409, 120] width 32 height 12
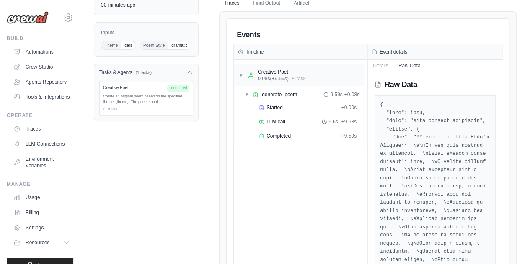
scroll to position [130, 0]
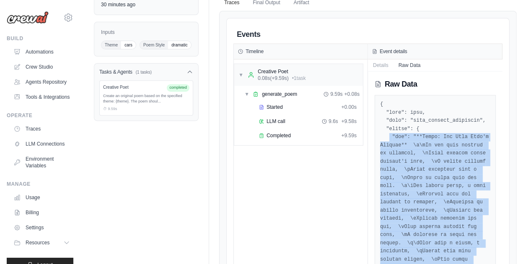
drag, startPoint x: 389, startPoint y: 135, endPoint x: 467, endPoint y: 251, distance: 139.1
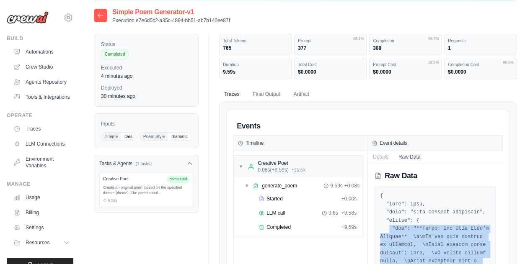
scroll to position [41, 0]
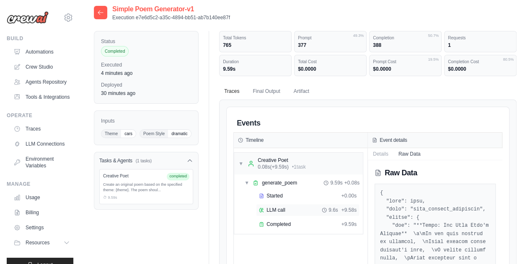
click at [272, 207] on span "LLM call" at bounding box center [275, 210] width 19 height 7
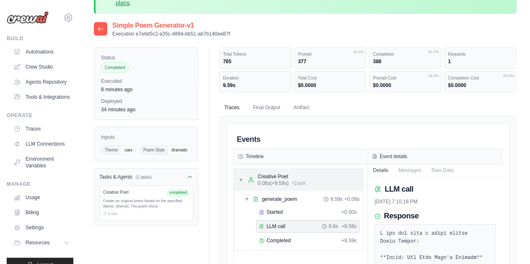
scroll to position [0, 0]
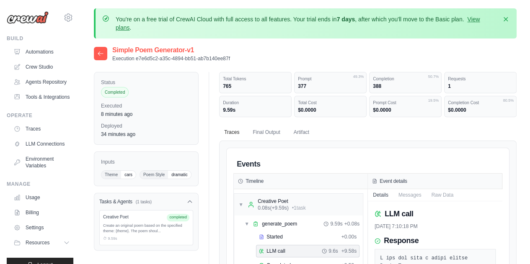
click at [102, 52] on icon at bounding box center [100, 53] width 7 height 7
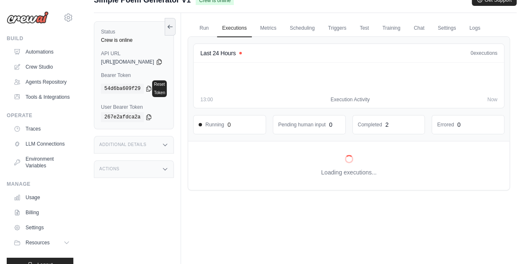
scroll to position [72, 0]
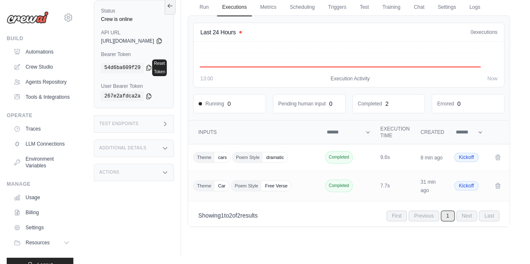
click at [174, 115] on div "Test Endpoints" at bounding box center [134, 124] width 80 height 18
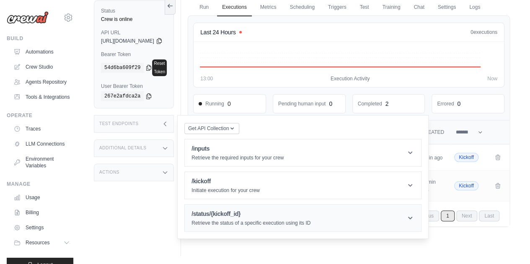
click at [230, 210] on h1 "/status/{kickoff_id}" at bounding box center [250, 214] width 119 height 8
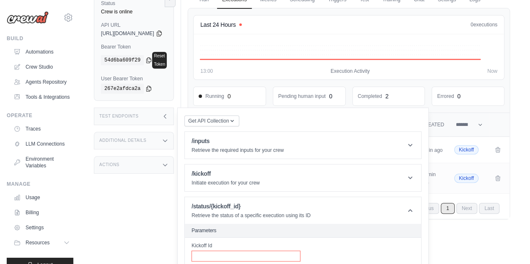
click at [232, 251] on input "Kickoff Id" at bounding box center [245, 256] width 109 height 11
paste input "**********"
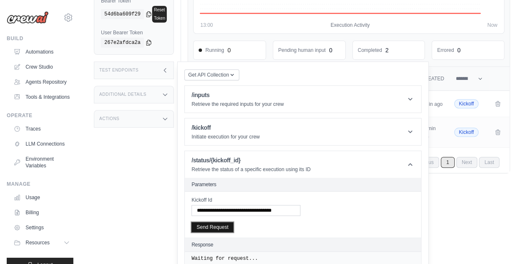
click at [219, 222] on button "Send Request" at bounding box center [212, 227] width 42 height 10
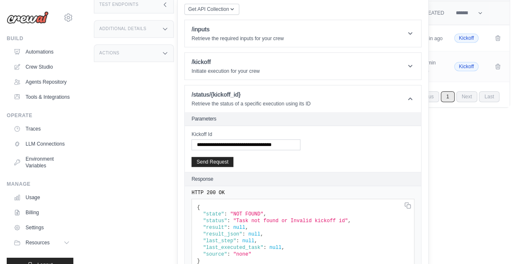
scroll to position [178, 0]
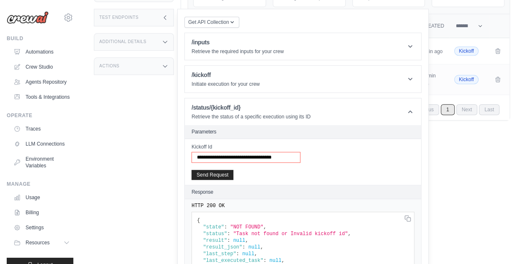
click at [287, 152] on input "**********" at bounding box center [245, 157] width 109 height 11
paste input "text"
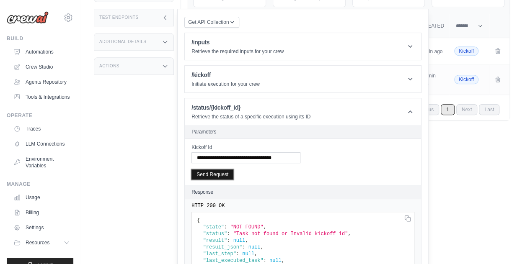
click at [233, 170] on button "Send Request" at bounding box center [212, 175] width 42 height 10
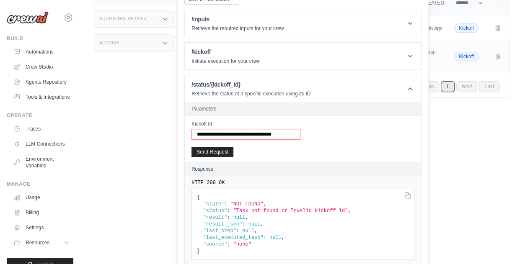
click at [281, 129] on input "**********" at bounding box center [245, 134] width 109 height 11
paste input "text"
click at [233, 147] on button "Send Request" at bounding box center [212, 152] width 42 height 10
click at [272, 129] on input "**********" at bounding box center [245, 134] width 109 height 11
paste input "text"
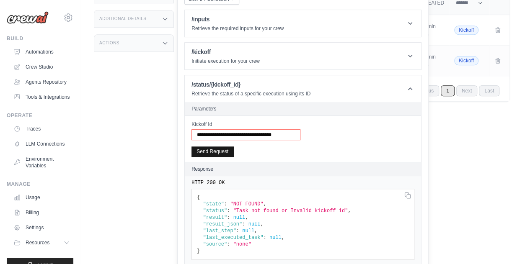
type input "**********"
click at [233, 147] on button "Send Request" at bounding box center [212, 152] width 42 height 10
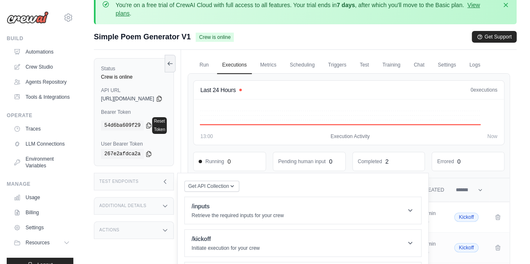
scroll to position [14, 0]
click at [248, 64] on link "Executions" at bounding box center [234, 66] width 35 height 18
click at [168, 179] on icon at bounding box center [165, 182] width 7 height 7
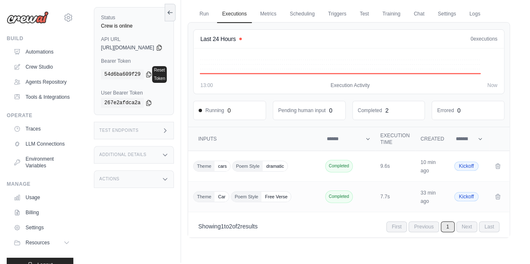
scroll to position [62, 0]
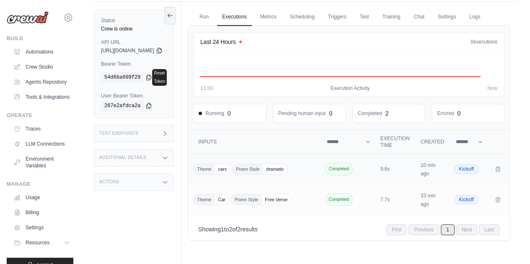
click at [306, 175] on div "Theme cars Poem Style dramatic" at bounding box center [254, 169] width 123 height 11
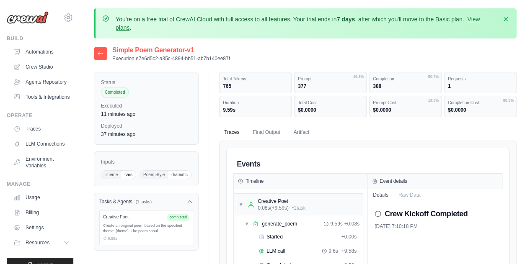
drag, startPoint x: 237, startPoint y: 109, endPoint x: 214, endPoint y: 109, distance: 22.6
click at [214, 109] on div "Total Tokens 765 Prompt 377 49.3% Completion 388 50.7% Requests Duration ▼" at bounding box center [363, 253] width 308 height 362
click at [31, 235] on link "Settings" at bounding box center [42, 227] width 63 height 13
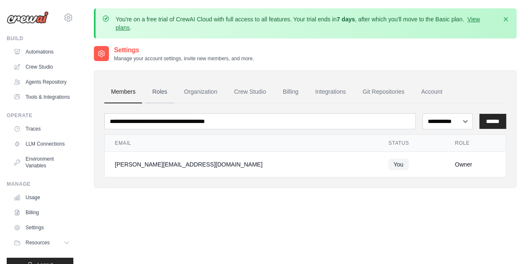
click at [164, 96] on link "Roles" at bounding box center [159, 92] width 28 height 23
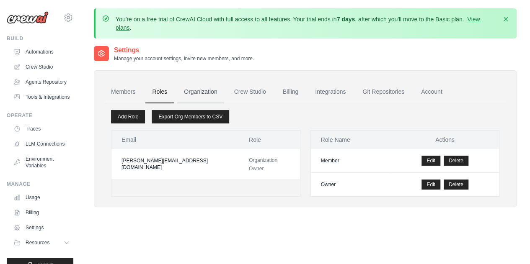
click at [193, 91] on link "Organization" at bounding box center [200, 92] width 47 height 23
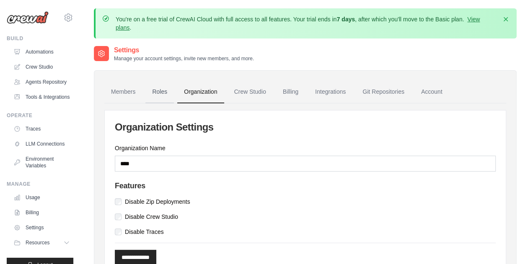
click at [155, 90] on link "Roles" at bounding box center [159, 92] width 28 height 23
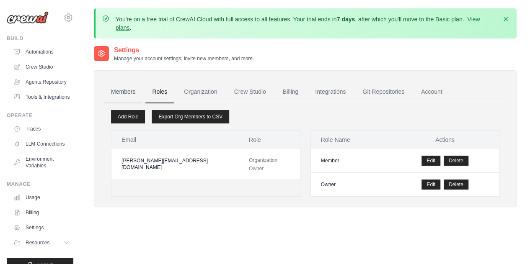
click at [123, 85] on link "Members" at bounding box center [123, 92] width 38 height 23
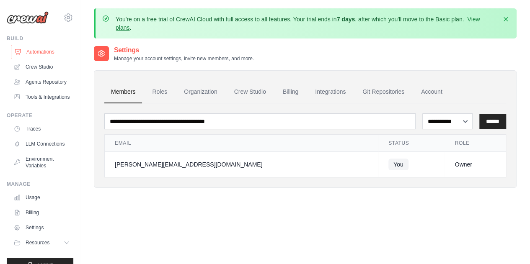
click at [44, 50] on link "Automations" at bounding box center [42, 51] width 63 height 13
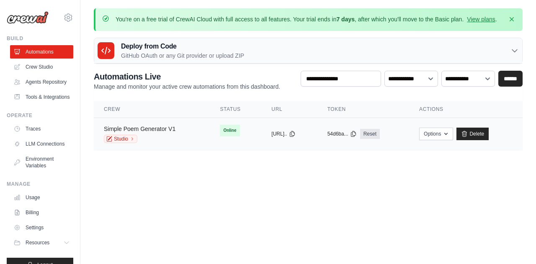
click at [165, 131] on link "Simple Poem Generator V1" at bounding box center [140, 129] width 72 height 7
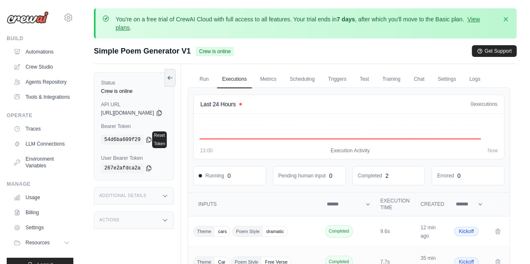
click at [127, 194] on h3 "Additional Details" at bounding box center [122, 196] width 47 height 5
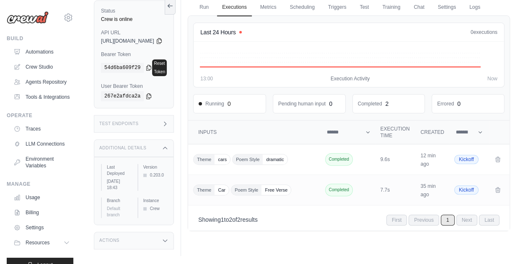
click at [174, 115] on div "Test Endpoints" at bounding box center [134, 124] width 80 height 18
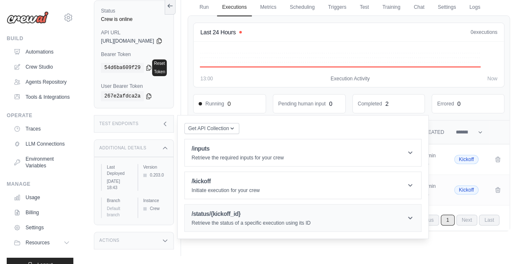
click at [227, 210] on h1 "/status/{kickoff_id}" at bounding box center [250, 214] width 119 height 8
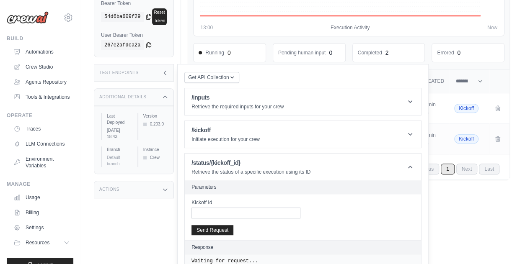
scroll to position [124, 0]
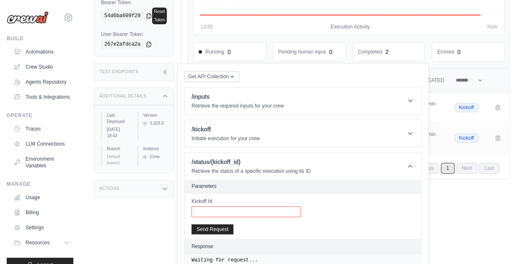
click at [232, 207] on input "Kickoff Id" at bounding box center [245, 212] width 109 height 11
paste input "**********"
type input "**********"
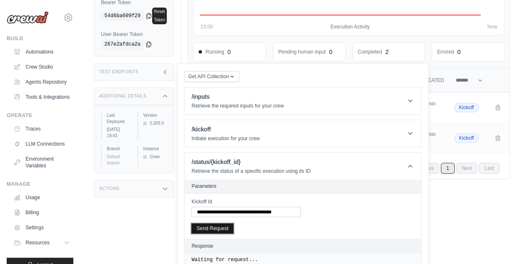
click at [227, 224] on button "Send Request" at bounding box center [212, 229] width 42 height 10
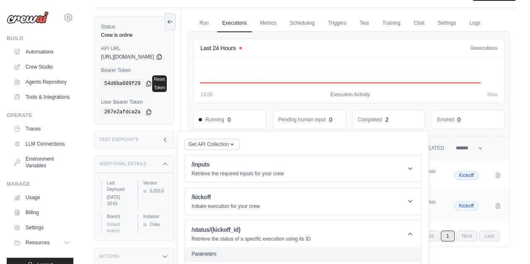
scroll to position [54, 0]
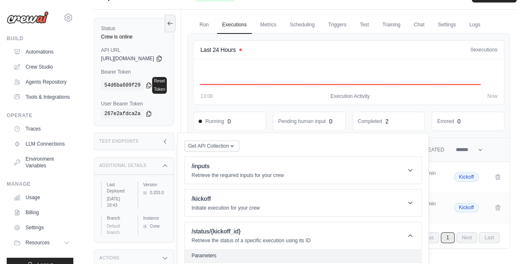
click at [168, 163] on icon at bounding box center [165, 166] width 7 height 7
click at [174, 186] on div "Actions" at bounding box center [134, 190] width 80 height 18
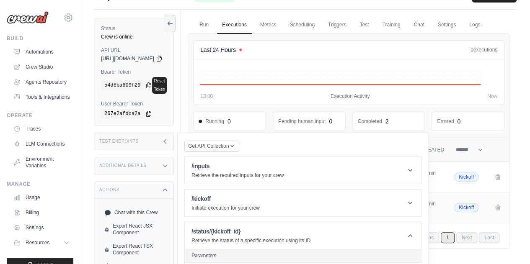
click at [168, 138] on icon at bounding box center [165, 141] width 7 height 7
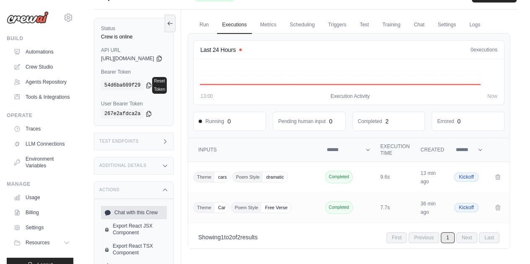
scroll to position [75, 0]
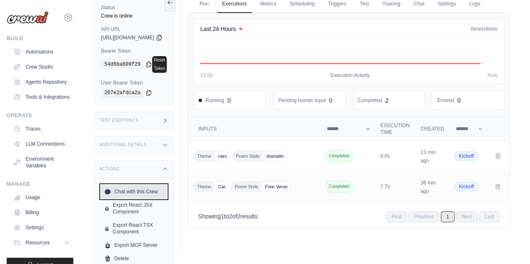
click at [152, 185] on link "Chat with this Crew" at bounding box center [134, 191] width 66 height 13
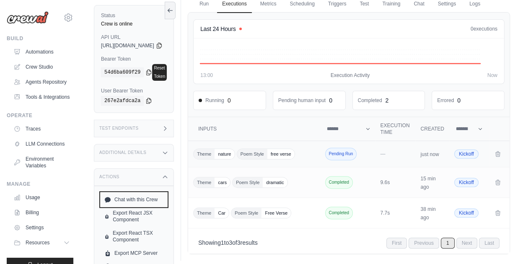
scroll to position [96, 0]
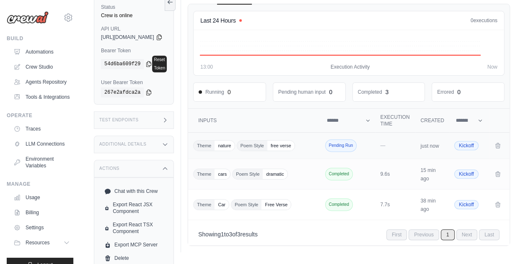
click at [362, 153] on td "Pending Run" at bounding box center [349, 146] width 54 height 26
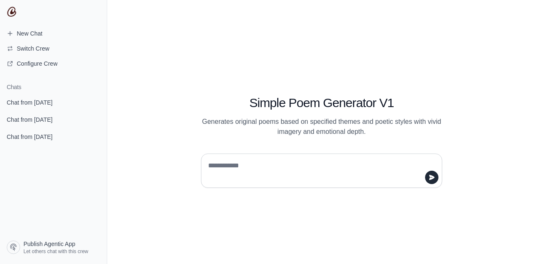
click at [218, 160] on textarea at bounding box center [319, 170] width 225 height 23
type textarea "*****"
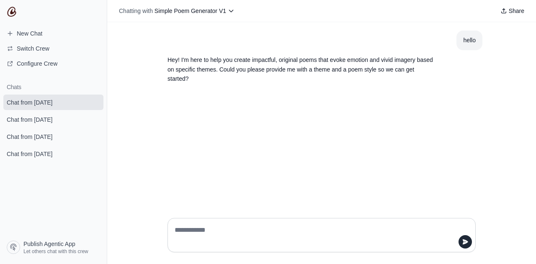
click at [202, 223] on div at bounding box center [322, 235] width 308 height 34
click at [197, 233] on textarea at bounding box center [319, 235] width 292 height 23
type textarea "*"
type textarea "***"
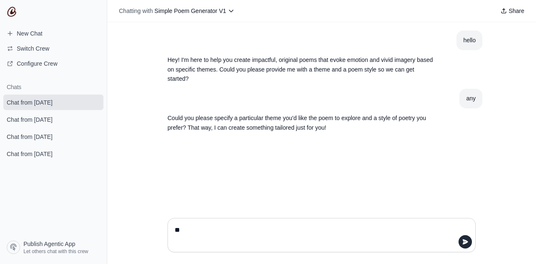
type textarea "***"
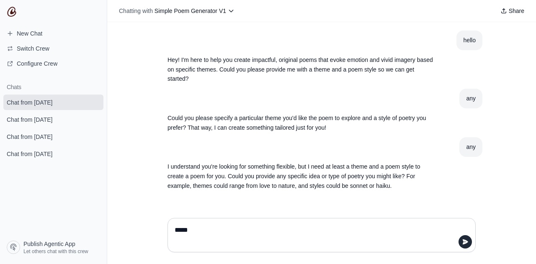
type textarea "******"
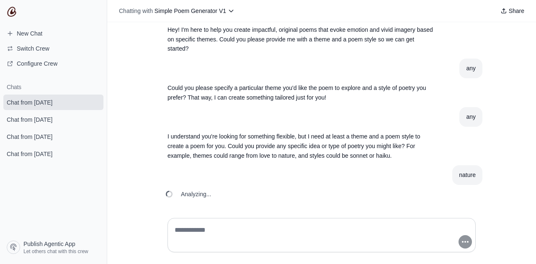
scroll to position [41, 0]
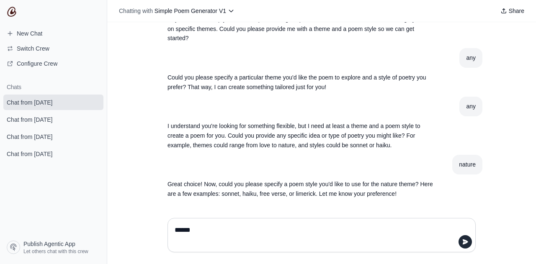
type textarea "*******"
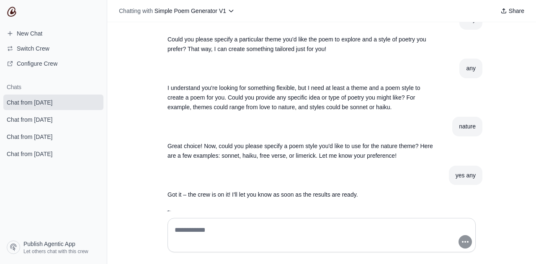
scroll to position [98, 0]
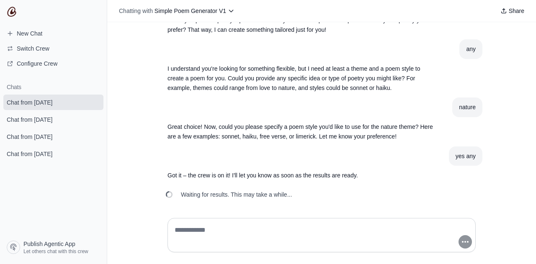
drag, startPoint x: 172, startPoint y: 194, endPoint x: 312, endPoint y: 190, distance: 140.0
click at [312, 190] on div "Waiting for results. This may take a while..." at bounding box center [322, 195] width 322 height 18
click at [31, 32] on span "New Chat" at bounding box center [30, 33] width 26 height 8
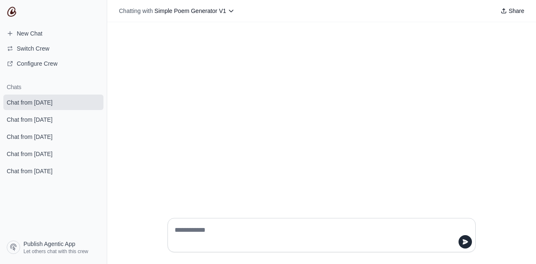
click at [193, 229] on textarea at bounding box center [319, 235] width 292 height 23
type textarea "**"
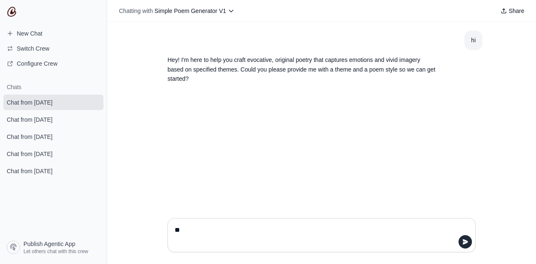
type textarea "*"
type textarea "**********"
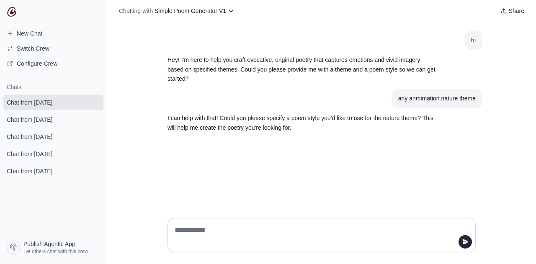
click at [241, 237] on textarea at bounding box center [319, 235] width 292 height 23
type textarea "***"
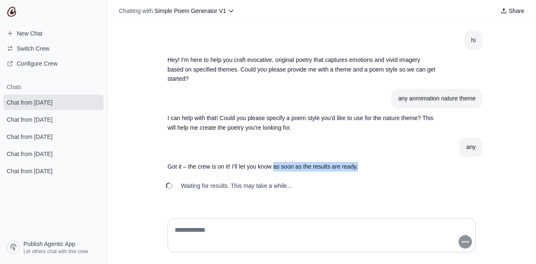
drag, startPoint x: 274, startPoint y: 171, endPoint x: 359, endPoint y: 169, distance: 85.9
click at [359, 169] on p "Got it – the crew is on it! I'll let you know as soon as the results are ready." at bounding box center [302, 167] width 268 height 10
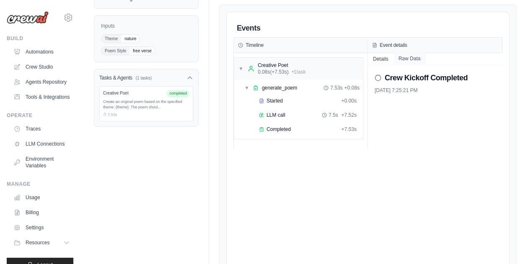
click at [411, 56] on button "Raw Data" at bounding box center [409, 59] width 32 height 12
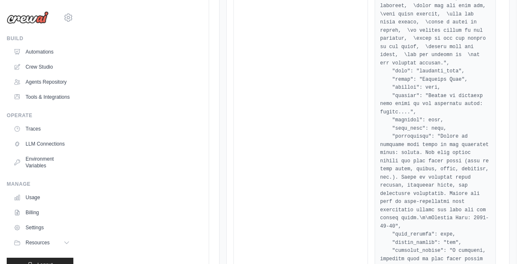
scroll to position [506, 0]
click at [410, 94] on pre at bounding box center [435, 68] width 110 height 686
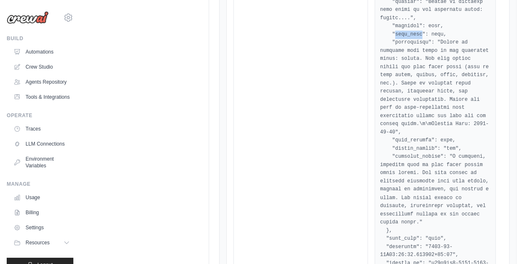
scroll to position [650, 0]
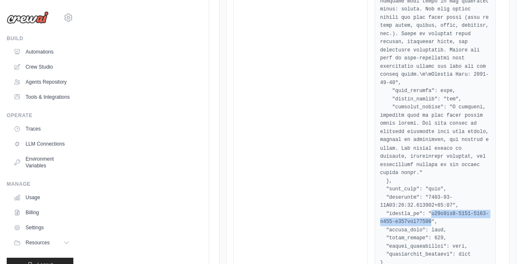
drag, startPoint x: 426, startPoint y: 156, endPoint x: 426, endPoint y: 166, distance: 9.6
copy pre "d30c7fb1-0003-4381-a449-c267fce38120"
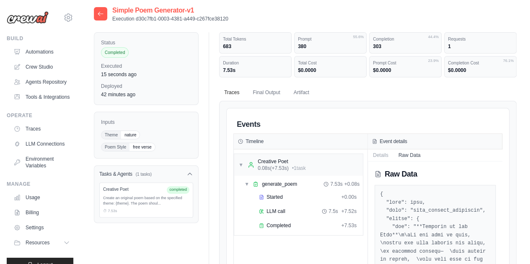
scroll to position [0, 0]
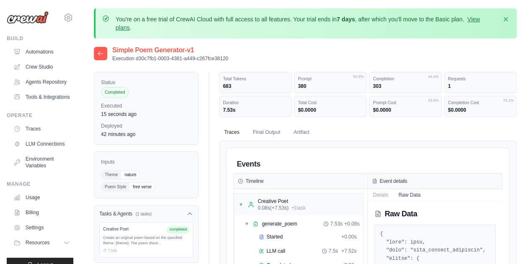
click at [105, 55] on div at bounding box center [100, 53] width 13 height 13
click at [100, 54] on icon at bounding box center [100, 53] width 7 height 7
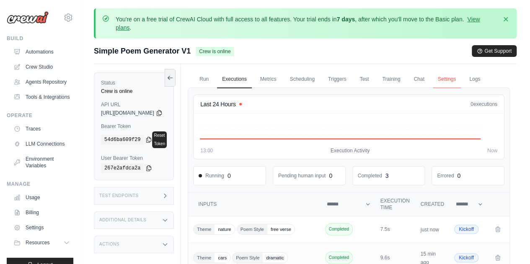
click at [461, 80] on link "Settings" at bounding box center [447, 80] width 28 height 18
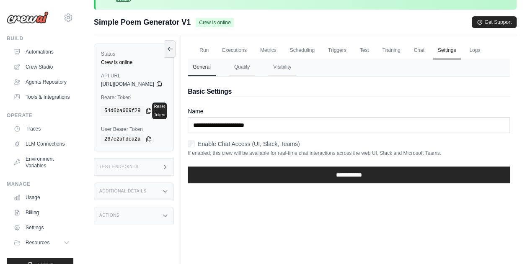
scroll to position [29, 0]
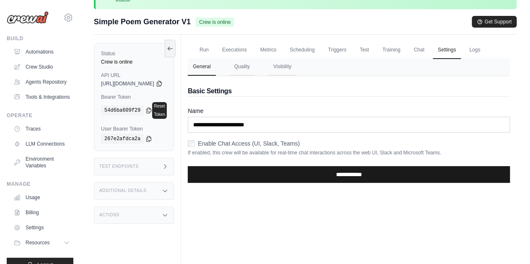
click at [332, 183] on input "**********" at bounding box center [349, 174] width 322 height 17
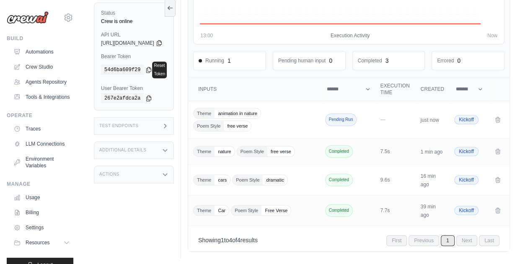
scroll to position [143, 0]
click at [292, 132] on div "Theme animation in nature Poem Style free verse" at bounding box center [254, 120] width 123 height 23
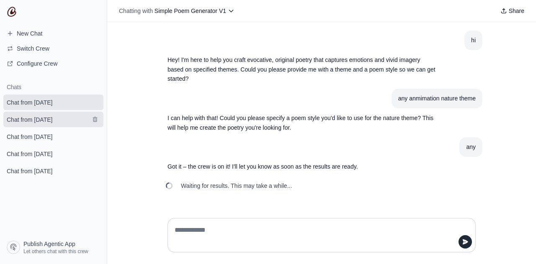
click at [51, 120] on span "Chat from [DATE]" at bounding box center [30, 120] width 46 height 8
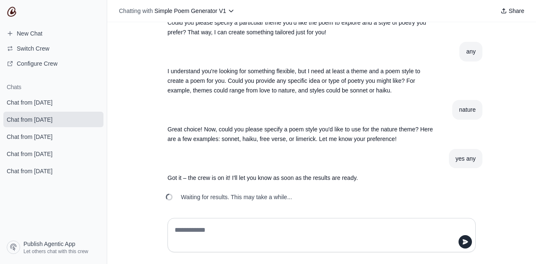
scroll to position [98, 0]
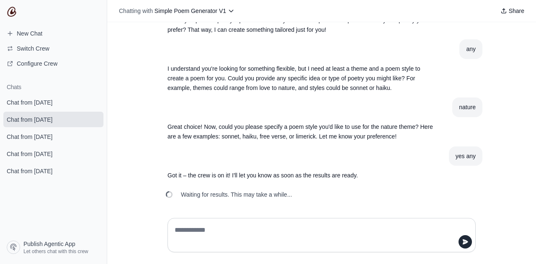
click at [52, 139] on span "Chat from [DATE]" at bounding box center [30, 137] width 46 height 8
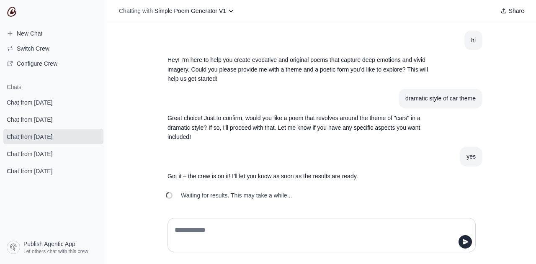
scroll to position [1, 0]
click at [49, 152] on span "Chat from [DATE]" at bounding box center [30, 154] width 46 height 8
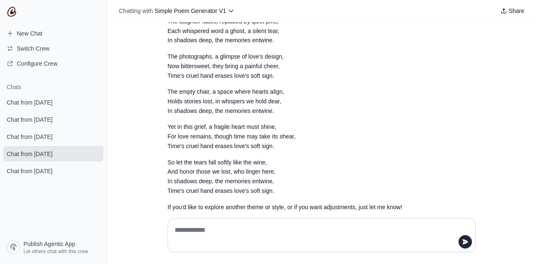
scroll to position [815, 0]
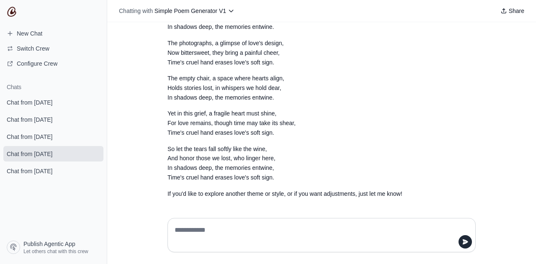
click at [204, 237] on textarea at bounding box center [319, 235] width 292 height 23
type textarea "*"
type textarea "********"
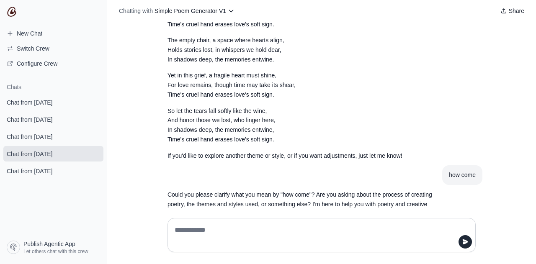
scroll to position [873, 0]
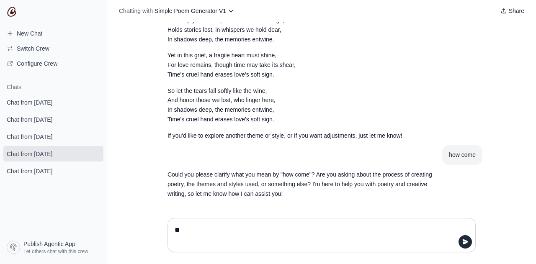
type textarea "***"
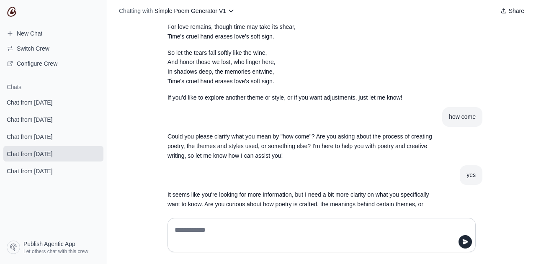
scroll to position [941, 0]
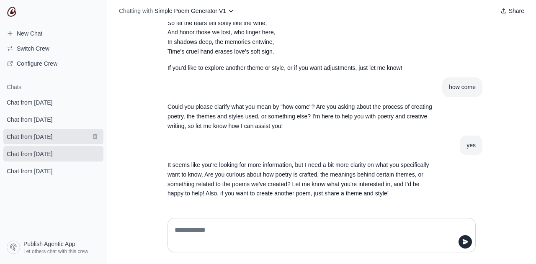
click at [59, 137] on span "Chat from October 13" at bounding box center [29, 137] width 59 height 8
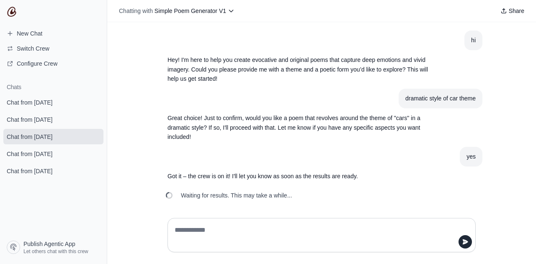
scroll to position [1, 0]
click at [49, 119] on span "Chat from October 13" at bounding box center [30, 120] width 46 height 8
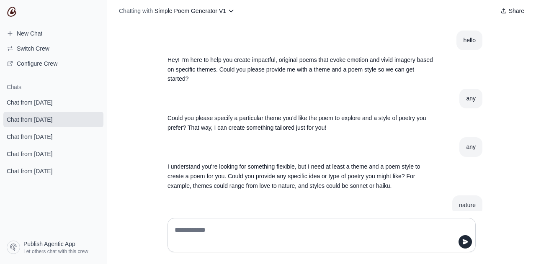
scroll to position [98, 0]
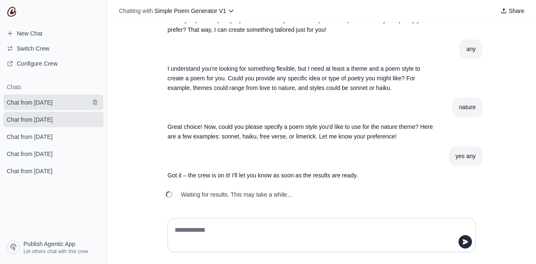
click at [52, 102] on span "Chat from October 13" at bounding box center [30, 102] width 46 height 8
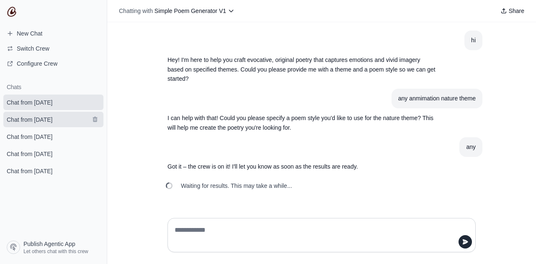
click at [47, 124] on span "Chat from October 13" at bounding box center [30, 120] width 46 height 8
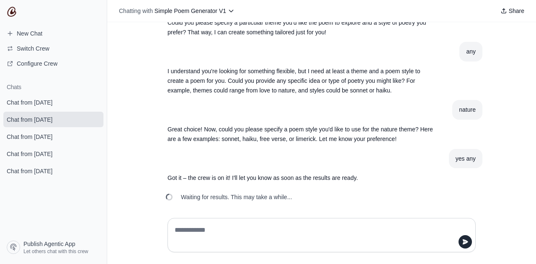
scroll to position [98, 0]
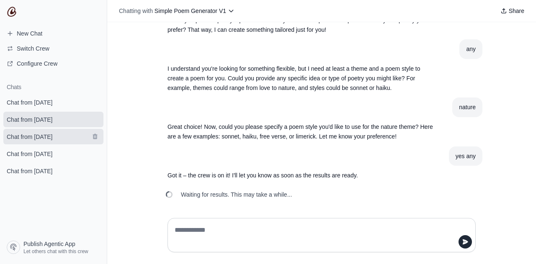
click at [47, 137] on span "Chat from October 13" at bounding box center [30, 137] width 46 height 8
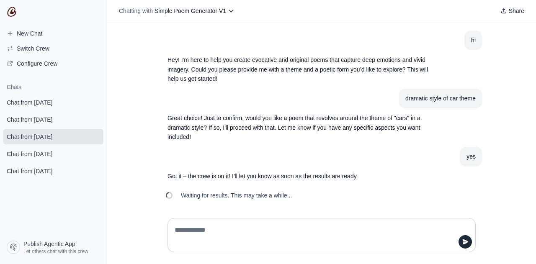
scroll to position [1, 0]
click at [41, 150] on span "Chat from October 13" at bounding box center [30, 154] width 46 height 8
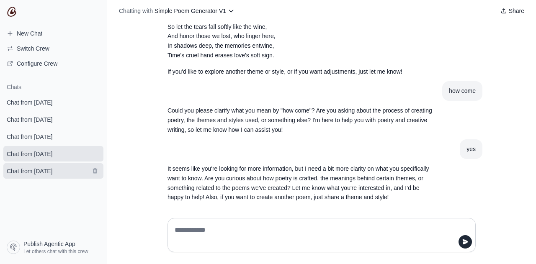
scroll to position [941, 0]
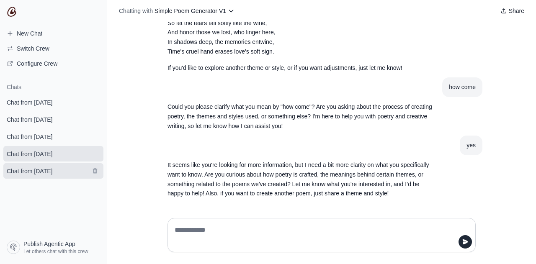
click at [41, 175] on span "Chat from October 13" at bounding box center [30, 171] width 46 height 8
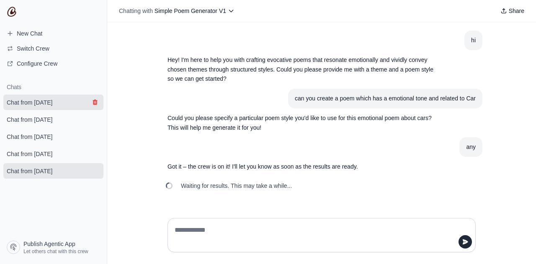
click at [93, 100] on icon "submit" at bounding box center [95, 102] width 7 height 7
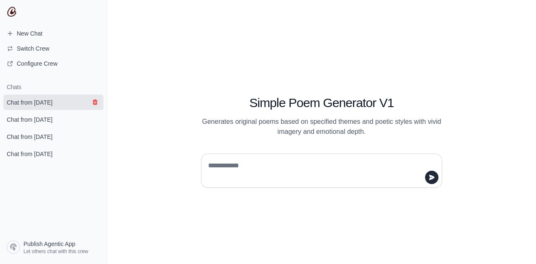
click at [98, 101] on icon "submit" at bounding box center [95, 102] width 7 height 7
click at [49, 99] on span "Chat from October 13" at bounding box center [30, 102] width 46 height 8
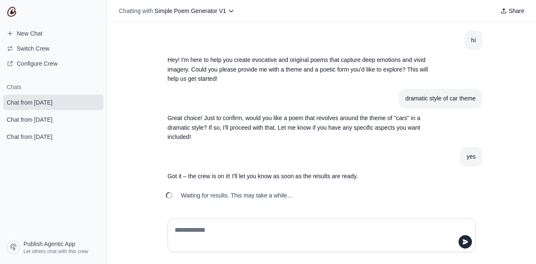
scroll to position [1, 0]
click at [95, 100] on icon "submit" at bounding box center [95, 102] width 5 height 5
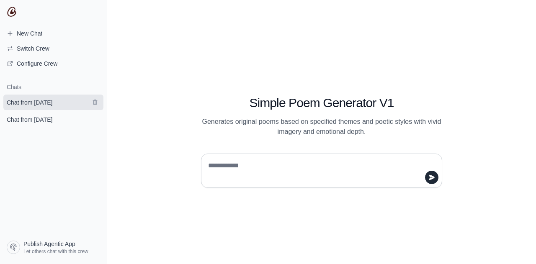
click at [52, 103] on span "Chat from October 13" at bounding box center [30, 102] width 46 height 8
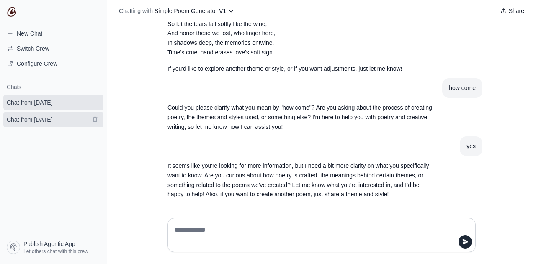
scroll to position [941, 0]
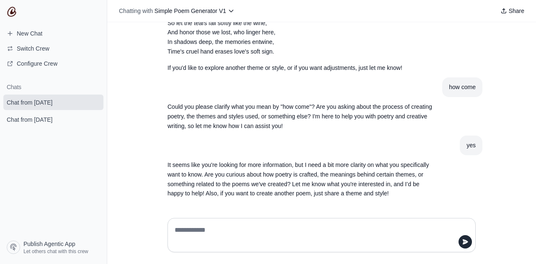
click at [183, 232] on textarea at bounding box center [319, 235] width 292 height 23
type textarea "**********"
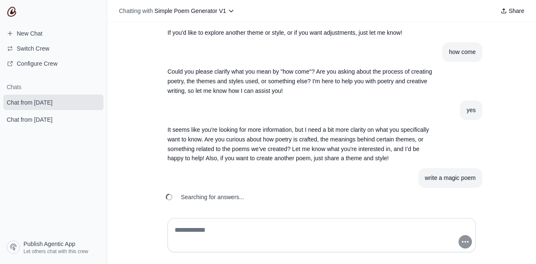
scroll to position [979, 0]
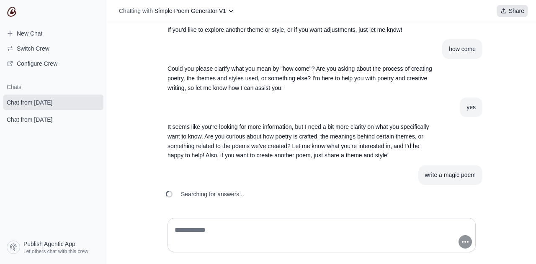
click at [509, 9] on span "Share" at bounding box center [517, 11] width 16 height 8
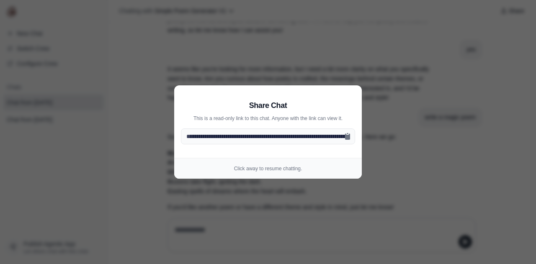
scroll to position [1051, 0]
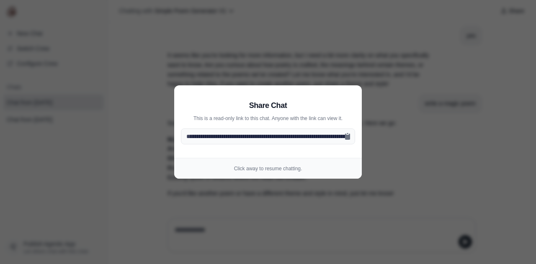
click at [380, 150] on aside "**********" at bounding box center [268, 132] width 536 height 264
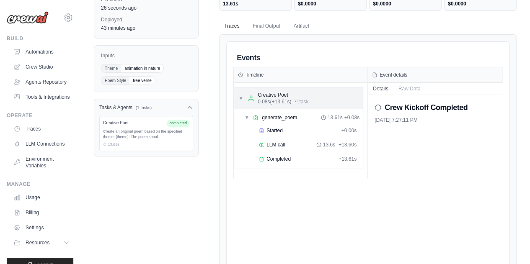
scroll to position [108, 0]
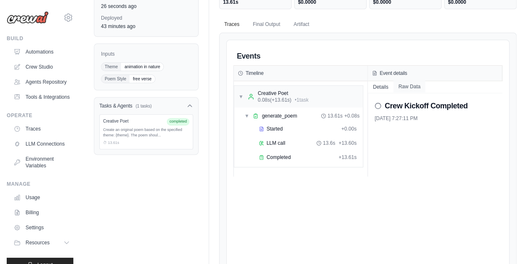
click at [413, 87] on button "Raw Data" at bounding box center [409, 87] width 32 height 12
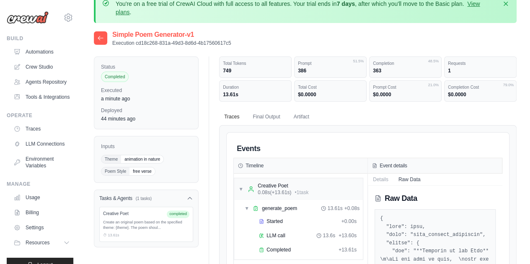
scroll to position [14, 0]
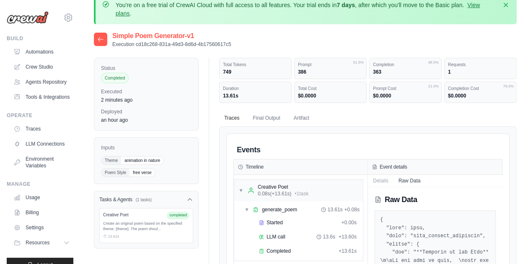
click at [104, 39] on div at bounding box center [100, 39] width 13 height 13
click at [100, 39] on icon at bounding box center [100, 39] width 5 height 4
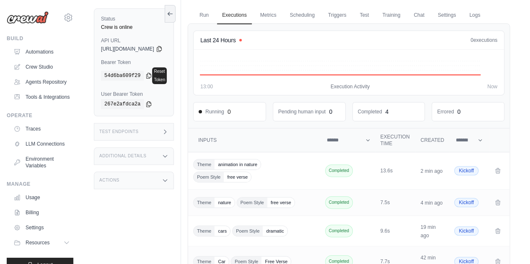
scroll to position [64, 0]
click at [168, 153] on icon at bounding box center [165, 156] width 7 height 7
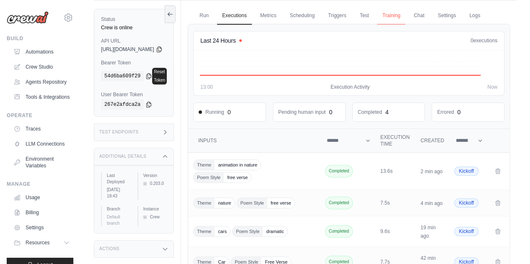
click at [404, 12] on link "Training" at bounding box center [391, 16] width 28 height 18
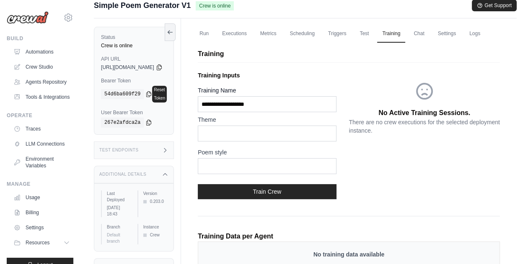
scroll to position [45, 0]
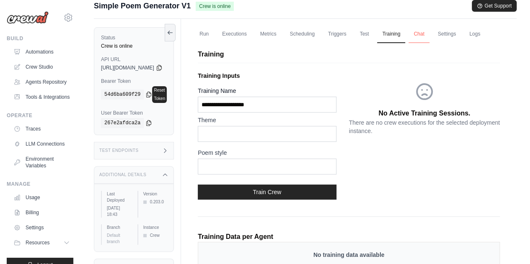
click at [429, 37] on link "Chat" at bounding box center [418, 35] width 21 height 18
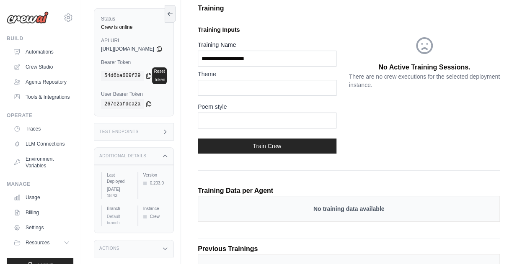
scroll to position [47, 0]
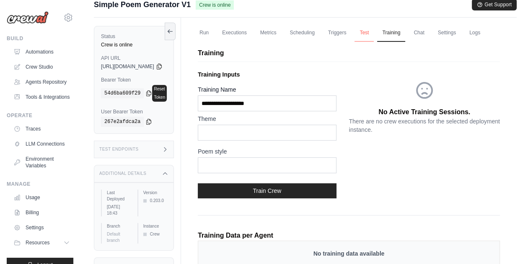
click at [374, 33] on link "Test" at bounding box center [363, 33] width 19 height 18
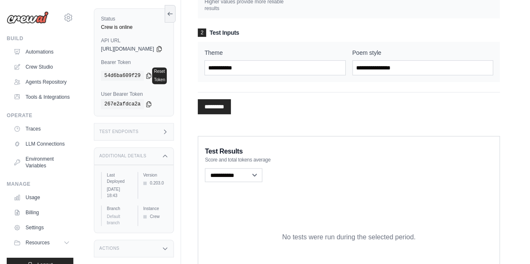
scroll to position [150, 0]
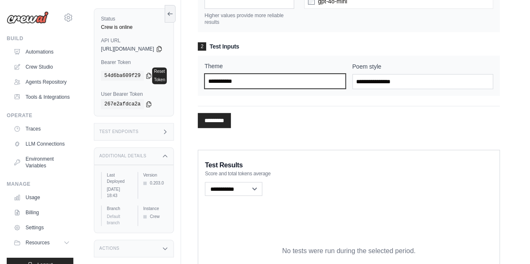
click at [276, 89] on input "Theme" at bounding box center [274, 81] width 141 height 15
type input "********"
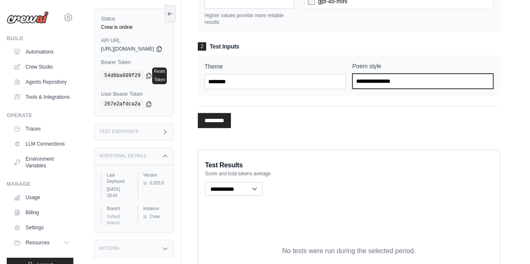
click at [403, 89] on input "Poem style" at bounding box center [422, 81] width 141 height 15
click at [421, 89] on input "Poem style" at bounding box center [422, 81] width 141 height 15
type input "**********"
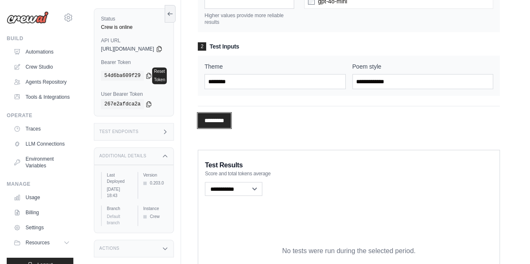
click at [231, 128] on input "*********" at bounding box center [214, 120] width 33 height 15
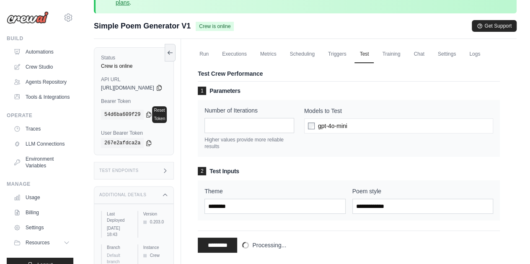
scroll to position [0, 0]
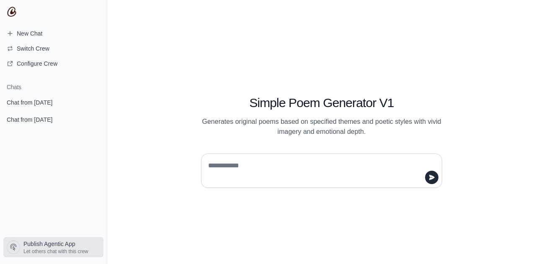
click at [51, 248] on span "Publish Agentic App" at bounding box center [49, 244] width 52 height 8
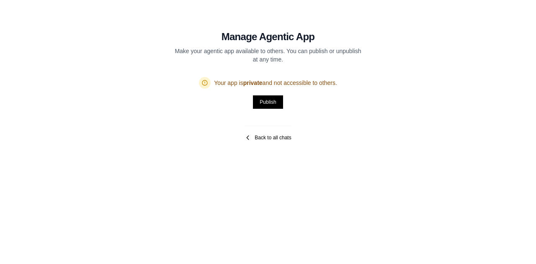
click at [251, 137] on icon at bounding box center [248, 137] width 7 height 7
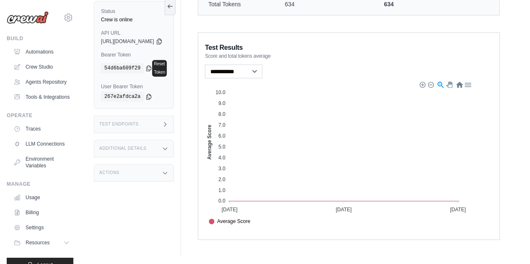
scroll to position [416, 0]
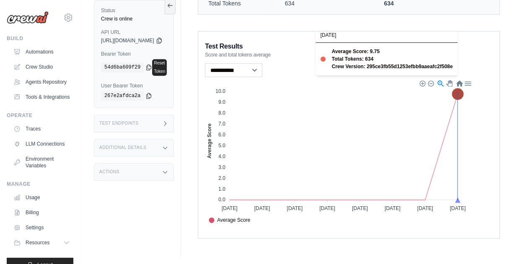
click at [463, 96] on icon at bounding box center [457, 94] width 11 height 11
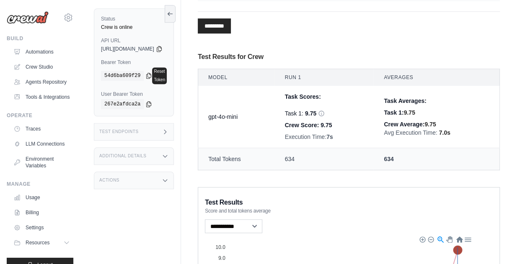
scroll to position [0, 0]
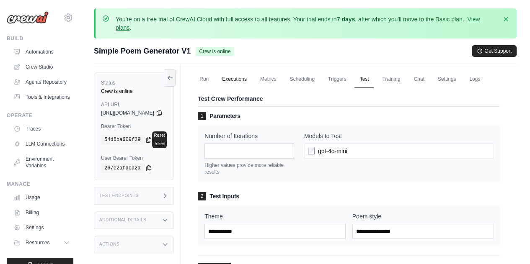
click at [250, 78] on link "Executions" at bounding box center [234, 80] width 35 height 18
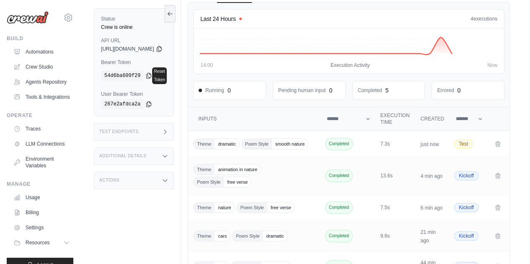
scroll to position [85, 0]
click at [340, 95] on div "Pending human input 0" at bounding box center [309, 90] width 62 height 8
click at [385, 158] on td "7.3s" at bounding box center [395, 145] width 40 height 26
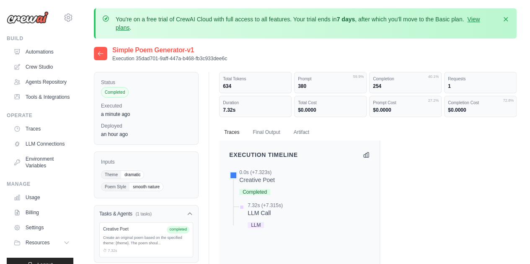
click at [100, 52] on icon at bounding box center [100, 53] width 7 height 7
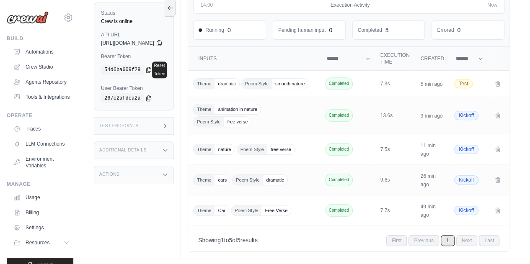
scroll to position [107, 0]
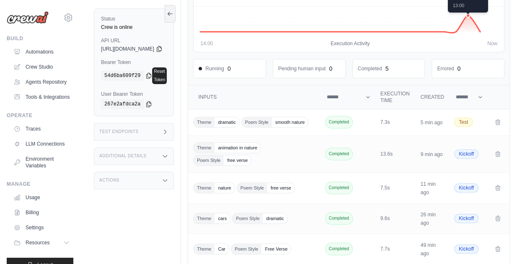
click at [470, 17] on circle at bounding box center [467, 15] width 3 height 3
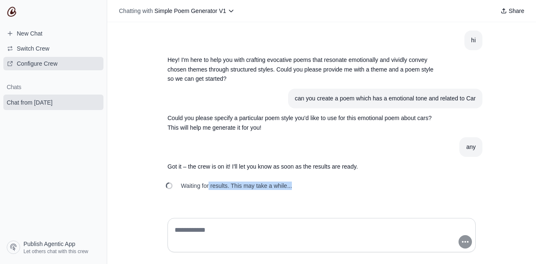
click at [41, 63] on span "Configure Crew" at bounding box center [37, 63] width 41 height 8
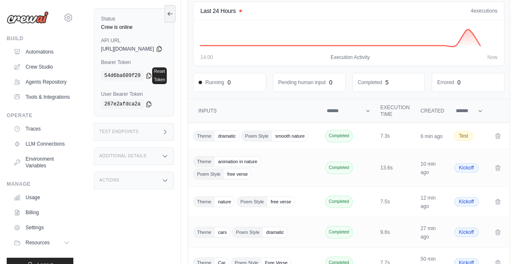
scroll to position [93, 0]
click at [388, 61] on div "0 executions 18:00 14:00 Execution Activity Now" at bounding box center [348, 43] width 297 height 35
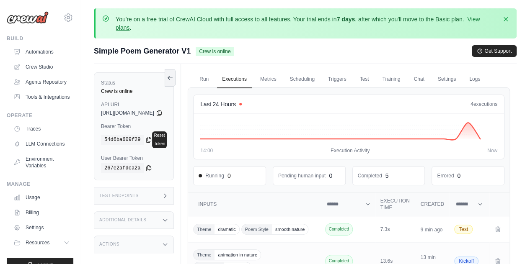
click at [127, 193] on div "Test Endpoints" at bounding box center [134, 196] width 80 height 18
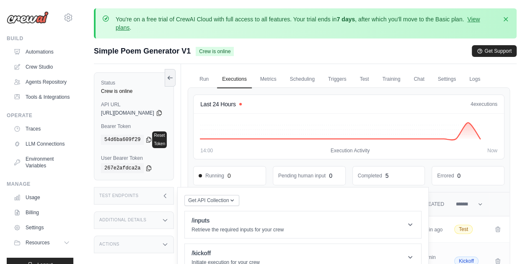
click at [252, 77] on link "Executions" at bounding box center [234, 80] width 35 height 18
click at [214, 81] on link "Run" at bounding box center [203, 80] width 19 height 18
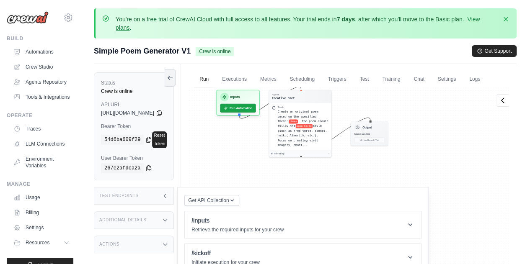
drag, startPoint x: 285, startPoint y: 142, endPoint x: 285, endPoint y: 91, distance: 51.1
click at [285, 91] on div "Run Executions Metrics Scheduling Triggers Test Training Chat Settings Logs Las…" at bounding box center [349, 196] width 336 height 264
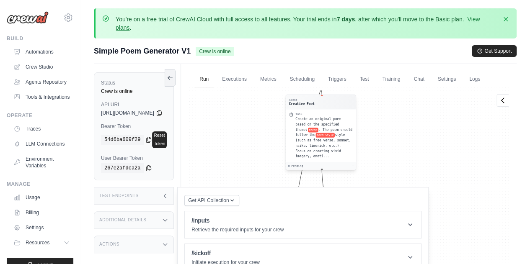
drag, startPoint x: 359, startPoint y: 136, endPoint x: 383, endPoint y: 148, distance: 26.8
click at [353, 148] on div "Create an original poem based on the specified theme: theme . The poem should f…" at bounding box center [323, 137] width 57 height 43
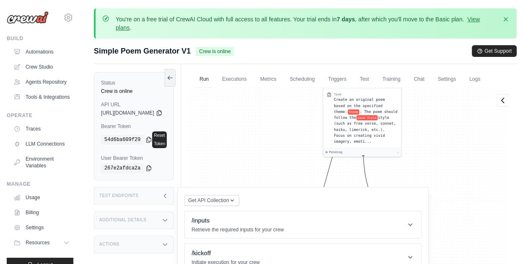
click at [168, 193] on icon at bounding box center [165, 196] width 7 height 7
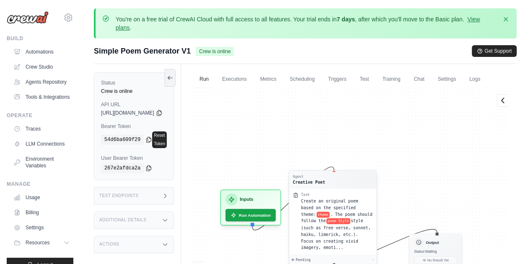
drag, startPoint x: 373, startPoint y: 124, endPoint x: 351, endPoint y: 243, distance: 121.4
click at [351, 243] on div "Create an original poem based on the specified theme: theme . The poem should f…" at bounding box center [337, 225] width 72 height 54
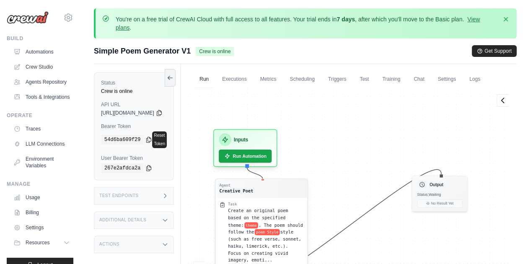
drag, startPoint x: 357, startPoint y: 209, endPoint x: 274, endPoint y: 218, distance: 83.4
click at [274, 218] on div "Task Create an original poem based on the specified theme: theme . The poem sho…" at bounding box center [262, 233] width 92 height 70
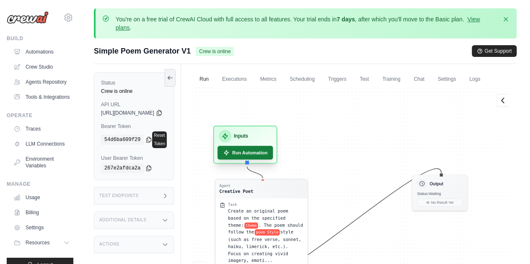
click at [269, 160] on button "Run Automation" at bounding box center [244, 153] width 55 height 14
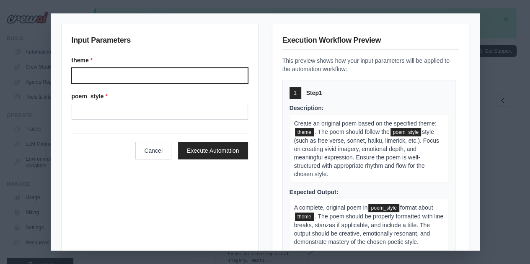
click at [86, 68] on input "Theme" at bounding box center [160, 76] width 176 height 16
type input "********"
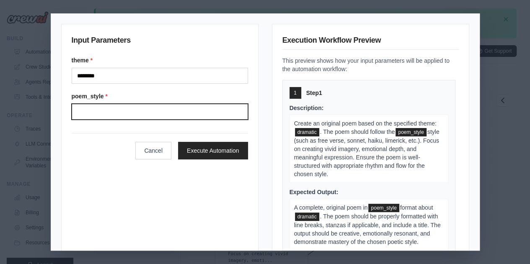
click at [110, 113] on input "Poem style" at bounding box center [160, 112] width 176 height 16
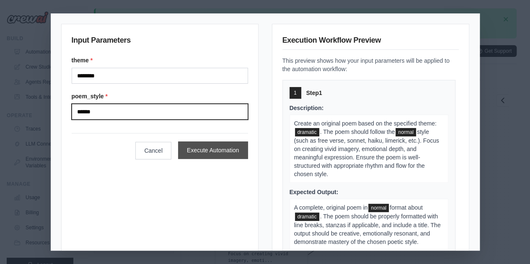
type input "******"
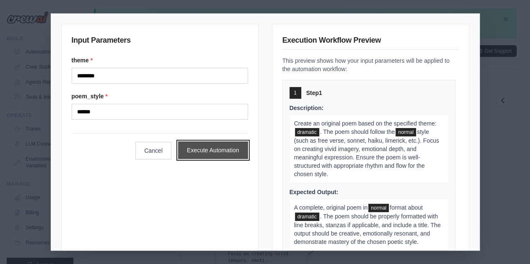
click at [200, 142] on button "Execute Automation" at bounding box center [213, 151] width 70 height 18
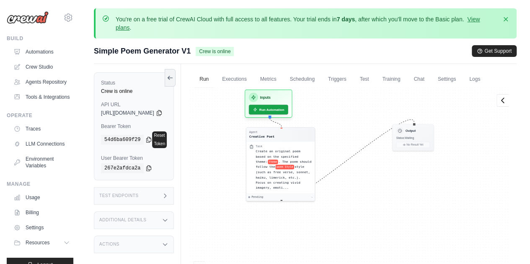
drag, startPoint x: 352, startPoint y: 180, endPoint x: 351, endPoint y: 132, distance: 47.8
click at [351, 132] on div "Agent Creative Poet Task Create an original poem based on the specified theme: …" at bounding box center [349, 200] width 322 height 225
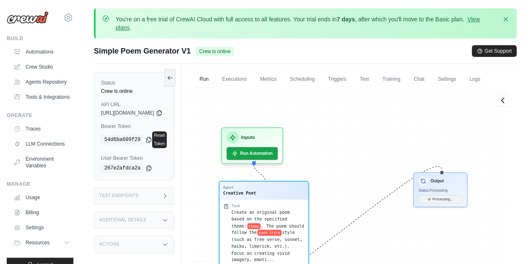
drag, startPoint x: 304, startPoint y: 212, endPoint x: 313, endPoint y: 211, distance: 9.3
click at [308, 200] on div "Agent Creative Poet" at bounding box center [264, 191] width 89 height 18
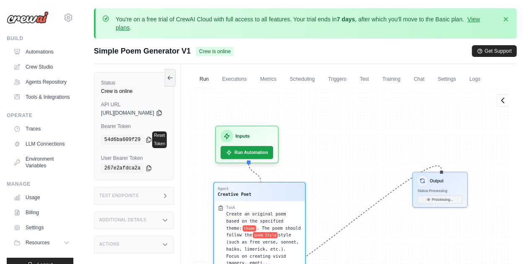
scroll to position [1759, 0]
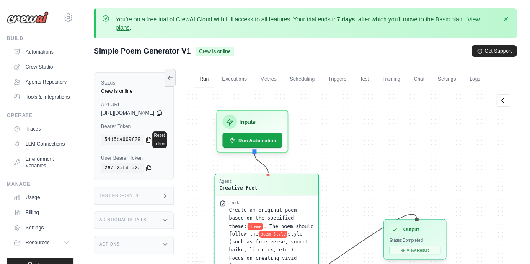
drag, startPoint x: 457, startPoint y: 192, endPoint x: 426, endPoint y: 251, distance: 66.3
click at [426, 235] on div "Output" at bounding box center [414, 229] width 51 height 11
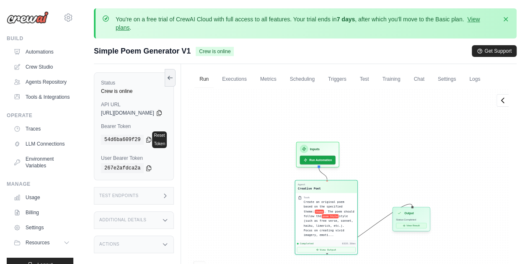
click at [426, 229] on button "View Result" at bounding box center [411, 225] width 31 height 5
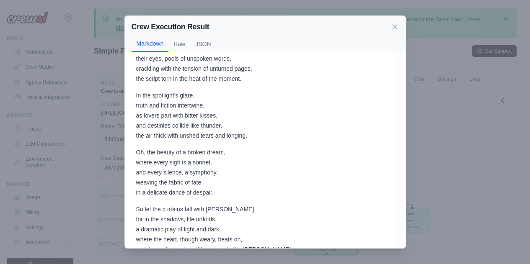
scroll to position [178, 0]
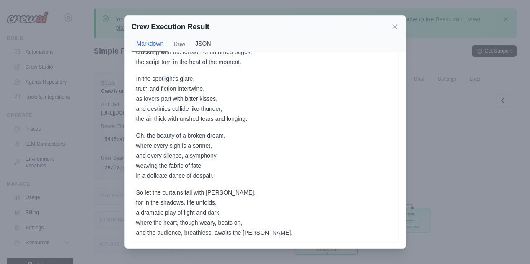
click at [208, 44] on button "JSON" at bounding box center [203, 44] width 26 height 16
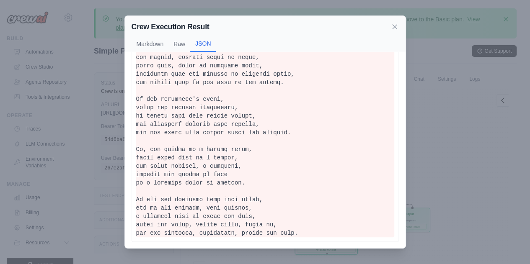
scroll to position [0, 0]
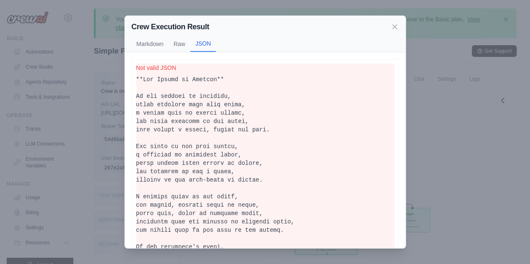
click at [162, 64] on p "Not valid JSON" at bounding box center [265, 68] width 258 height 8
click at [183, 43] on button "Raw" at bounding box center [179, 44] width 22 height 16
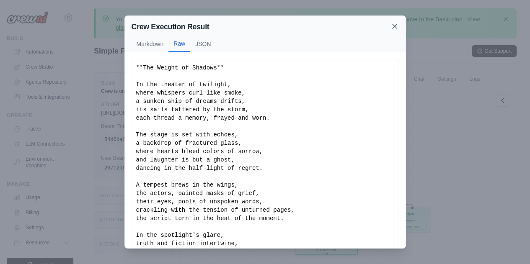
click at [395, 26] on icon at bounding box center [395, 26] width 4 height 4
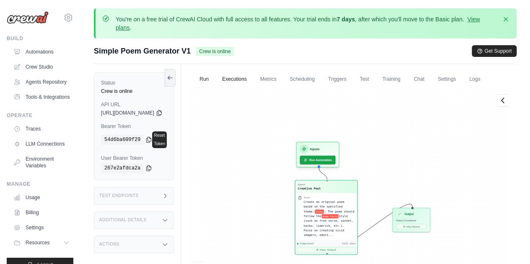
click at [250, 75] on link "Executions" at bounding box center [234, 80] width 35 height 18
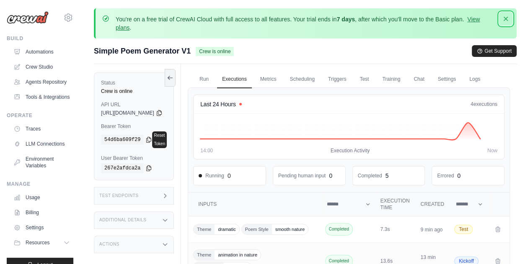
click at [502, 21] on icon "button" at bounding box center [505, 19] width 8 height 8
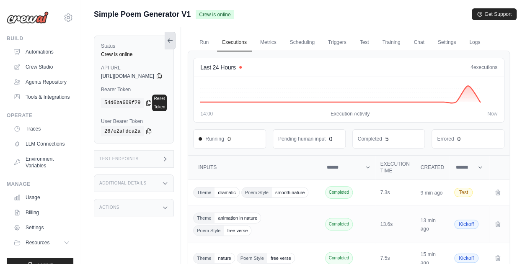
click at [173, 40] on icon at bounding box center [170, 40] width 7 height 7
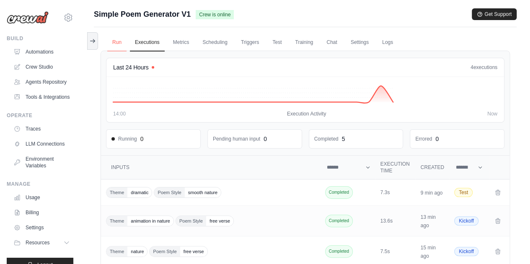
click at [116, 42] on link "Run" at bounding box center [116, 43] width 19 height 18
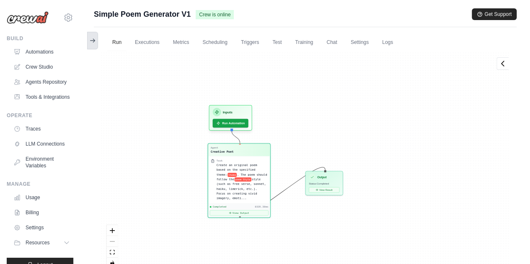
click at [96, 37] on button at bounding box center [92, 41] width 11 height 18
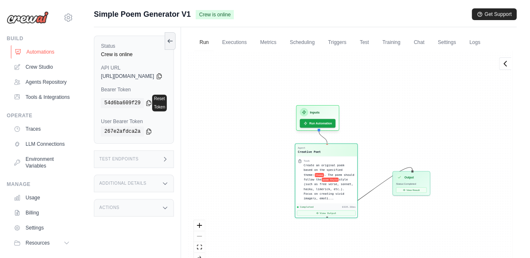
click at [53, 49] on link "Automations" at bounding box center [42, 51] width 63 height 13
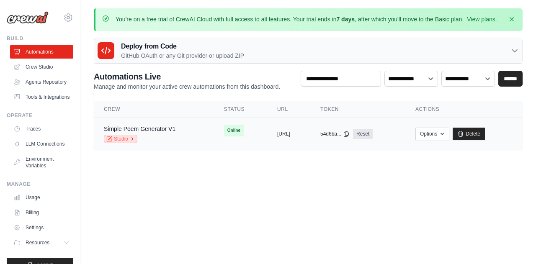
click at [129, 137] on link "Studio" at bounding box center [121, 139] width 34 height 8
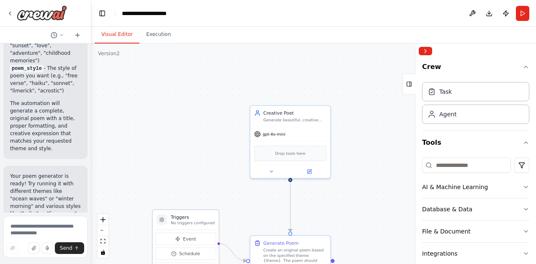
scroll to position [804, 0]
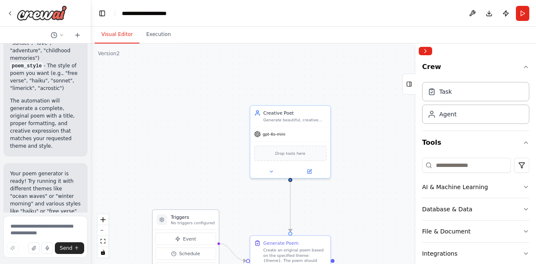
click at [175, 223] on p "No triggers configured" at bounding box center [193, 223] width 44 height 5
drag, startPoint x: 175, startPoint y: 223, endPoint x: 163, endPoint y: 222, distance: 11.8
click at [165, 222] on p "No triggers configured" at bounding box center [187, 223] width 44 height 5
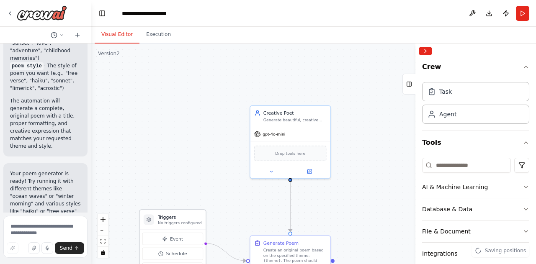
click at [149, 222] on icon at bounding box center [149, 220] width 4 height 4
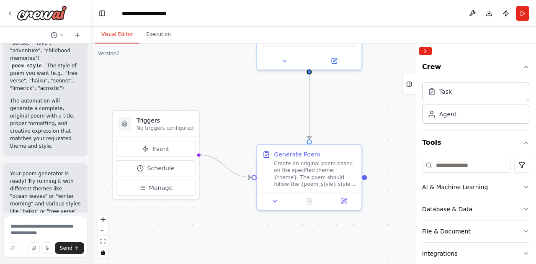
drag, startPoint x: 249, startPoint y: 207, endPoint x: 293, endPoint y: 109, distance: 107.2
click at [293, 109] on div ".deletable-edge-delete-btn { width: 20px; height: 20px; border: 0px solid #ffff…" at bounding box center [313, 154] width 445 height 221
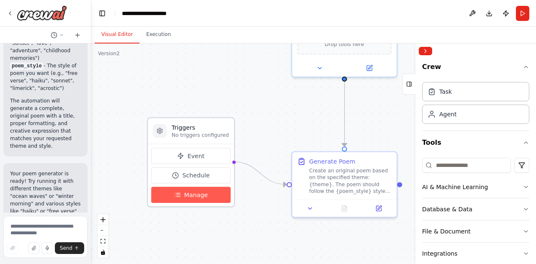
click at [181, 194] on button "Manage" at bounding box center [190, 195] width 79 height 16
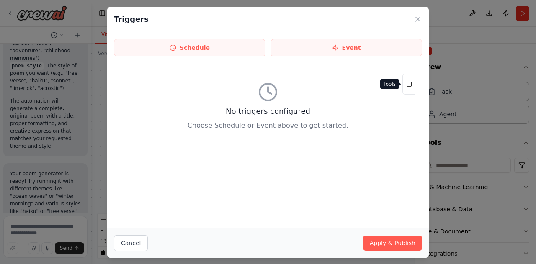
click at [408, 80] on icon at bounding box center [409, 84] width 6 height 13
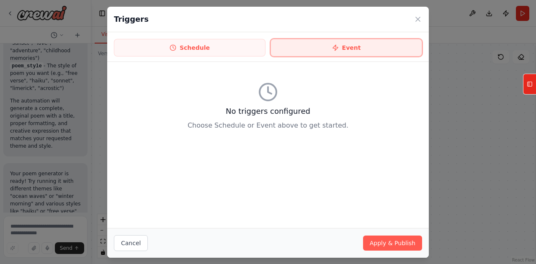
click at [318, 49] on button "Event" at bounding box center [347, 48] width 152 height 18
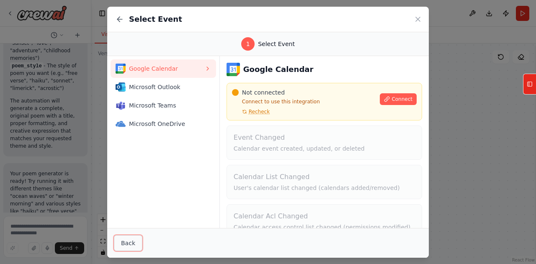
click at [127, 243] on button "Back" at bounding box center [128, 243] width 28 height 16
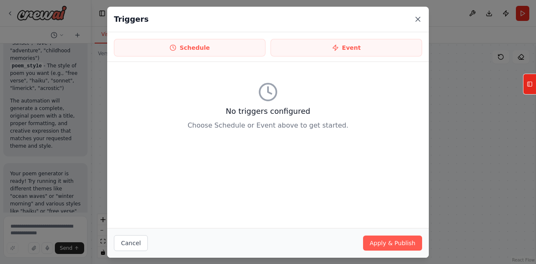
click at [420, 18] on icon at bounding box center [418, 19] width 8 height 8
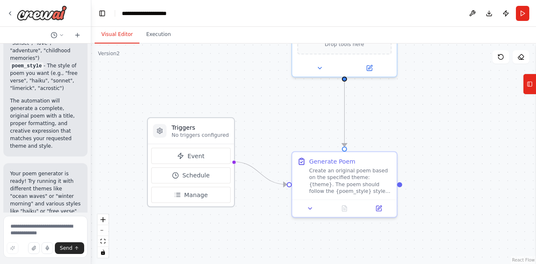
click at [194, 133] on p "No triggers configured" at bounding box center [200, 135] width 57 height 7
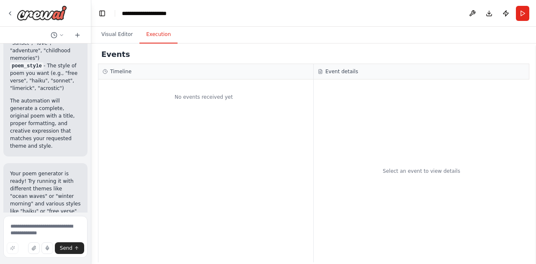
click at [148, 39] on button "Execution" at bounding box center [159, 35] width 38 height 18
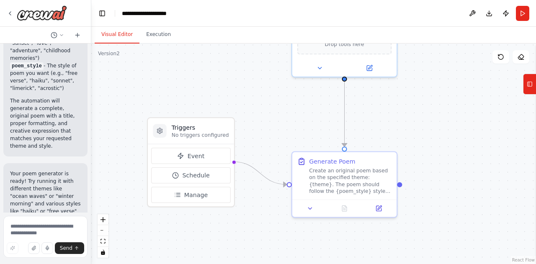
click at [117, 33] on button "Visual Editor" at bounding box center [117, 35] width 45 height 18
click at [527, 84] on icon at bounding box center [530, 84] width 6 height 13
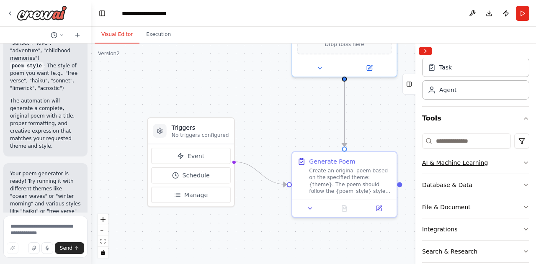
scroll to position [24, 0]
click at [455, 143] on input at bounding box center [466, 141] width 89 height 15
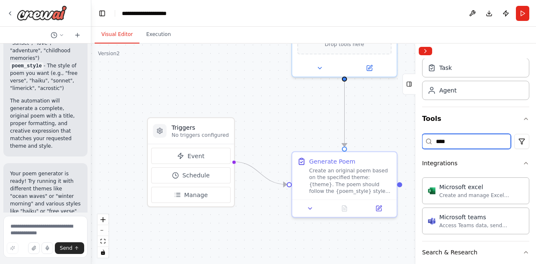
scroll to position [0, 0]
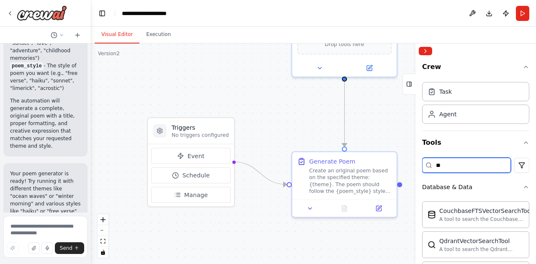
type input "*"
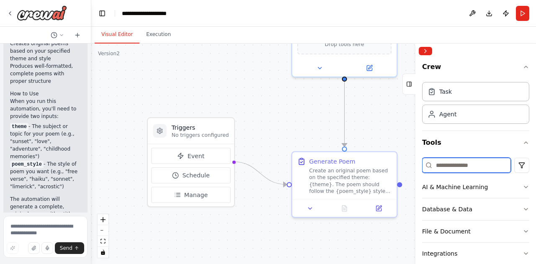
scroll to position [705, 0]
click at [474, 12] on button at bounding box center [472, 13] width 13 height 15
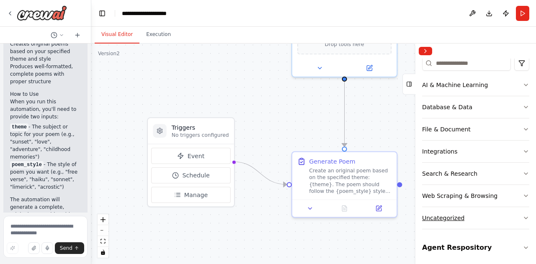
click at [504, 216] on button "Uncategorized" at bounding box center [475, 218] width 107 height 22
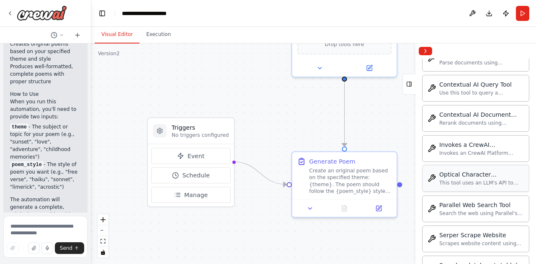
scroll to position [557, 0]
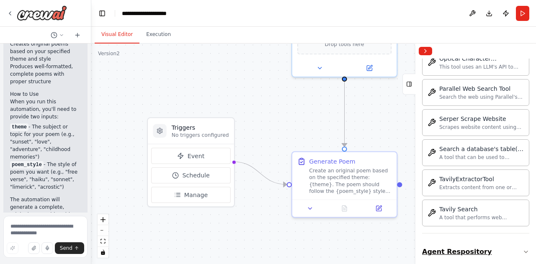
click at [514, 240] on button "Agent Respository" at bounding box center [475, 251] width 107 height 23
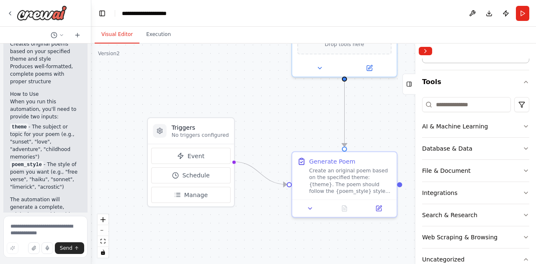
scroll to position [0, 0]
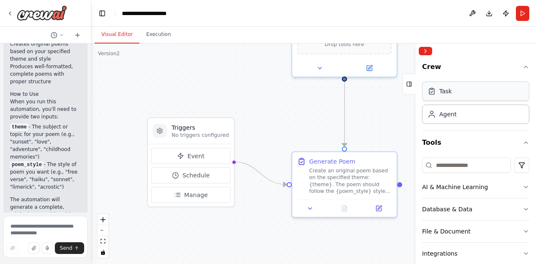
click at [455, 94] on div "Task" at bounding box center [475, 91] width 107 height 19
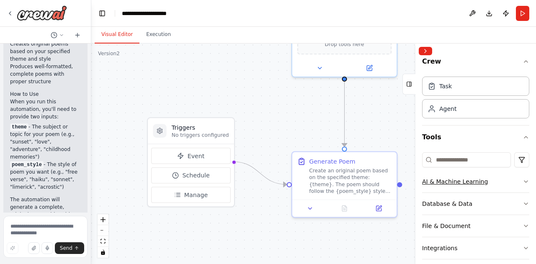
scroll to position [6, 0]
click at [517, 162] on html "simple poem generator ▶ Thought process I'll help you create a simple poem gene…" at bounding box center [268, 132] width 536 height 264
click at [440, 156] on html "simple poem generator ▶ Thought process I'll help you create a simple poem gene…" at bounding box center [268, 132] width 536 height 264
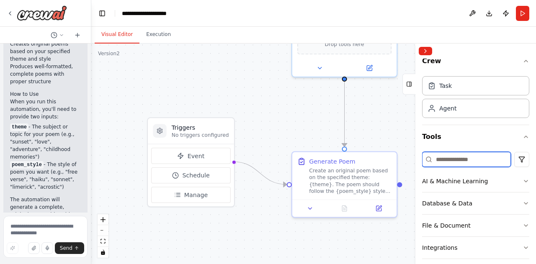
click at [440, 156] on input at bounding box center [466, 159] width 89 height 15
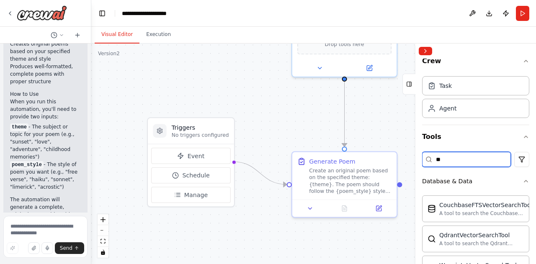
type input "*"
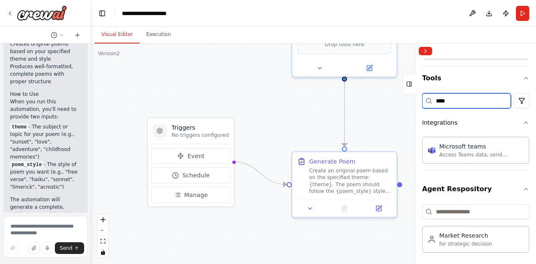
scroll to position [0, 0]
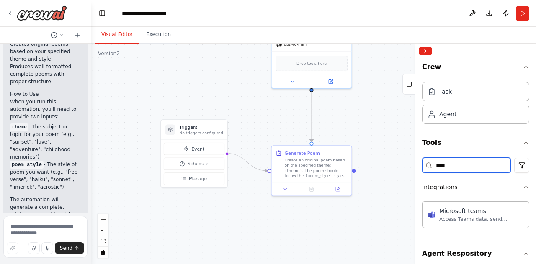
type input "****"
